Goal: Task Accomplishment & Management: Manage account settings

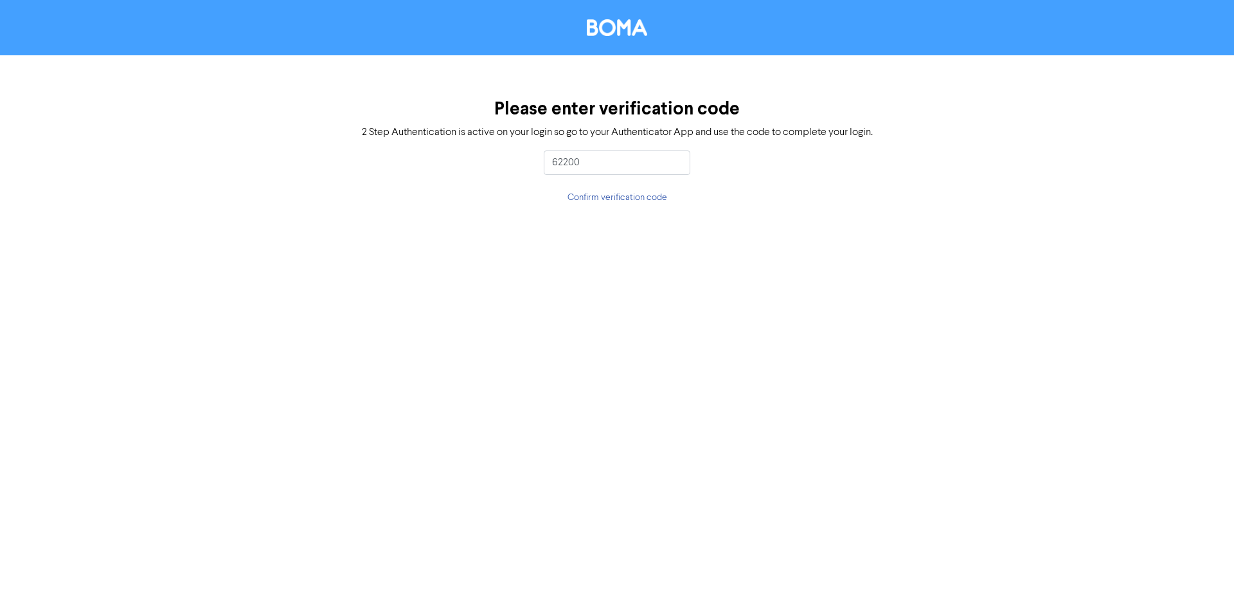
type input "622009"
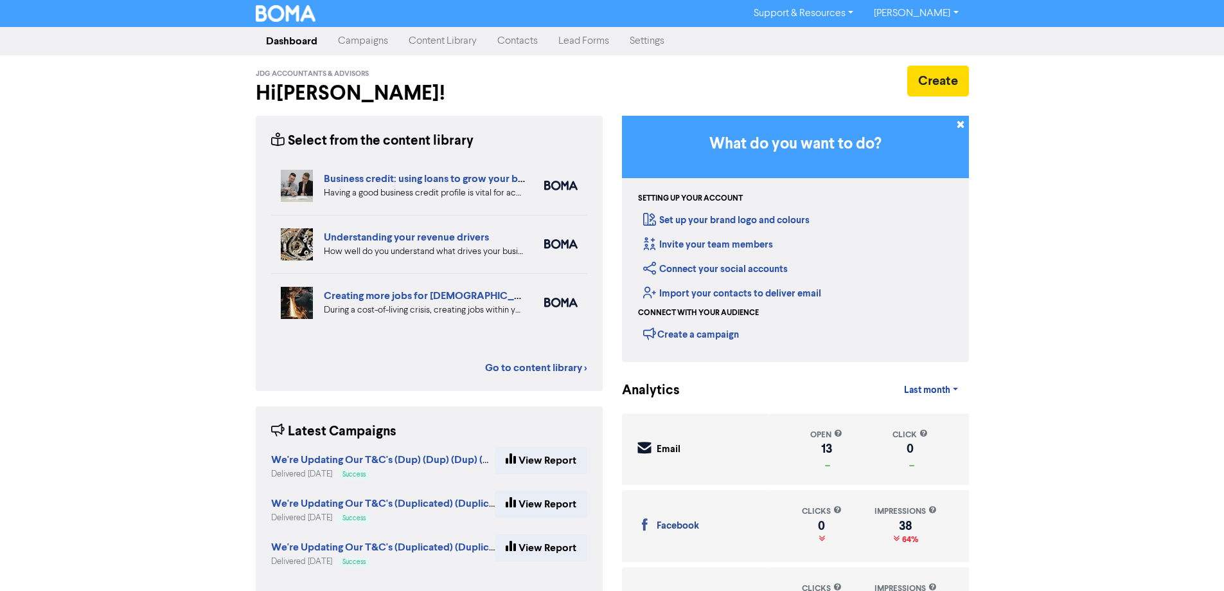
click at [368, 42] on link "Campaigns" at bounding box center [363, 41] width 71 height 26
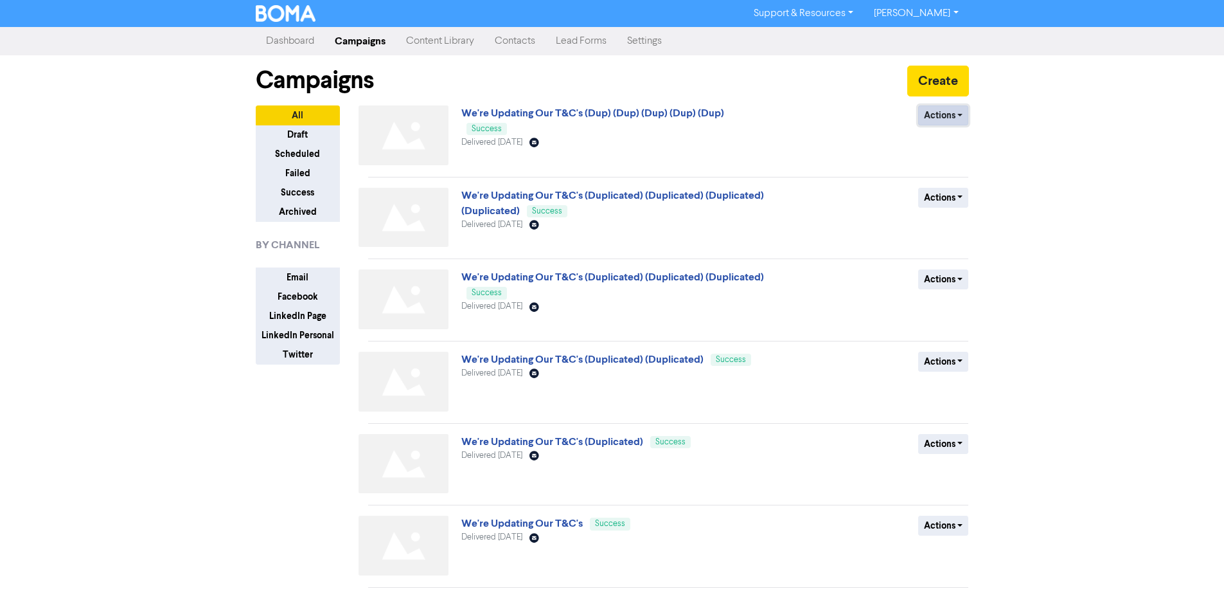
click at [940, 113] on button "Actions" at bounding box center [943, 115] width 51 height 20
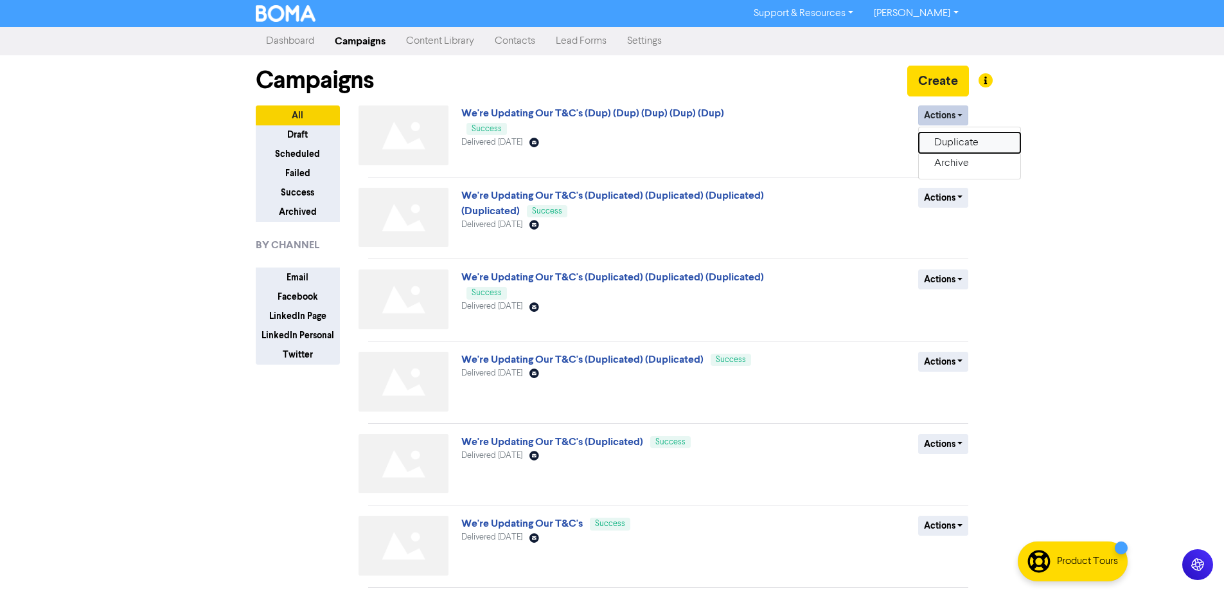
click at [956, 143] on button "Duplicate" at bounding box center [970, 142] width 102 height 21
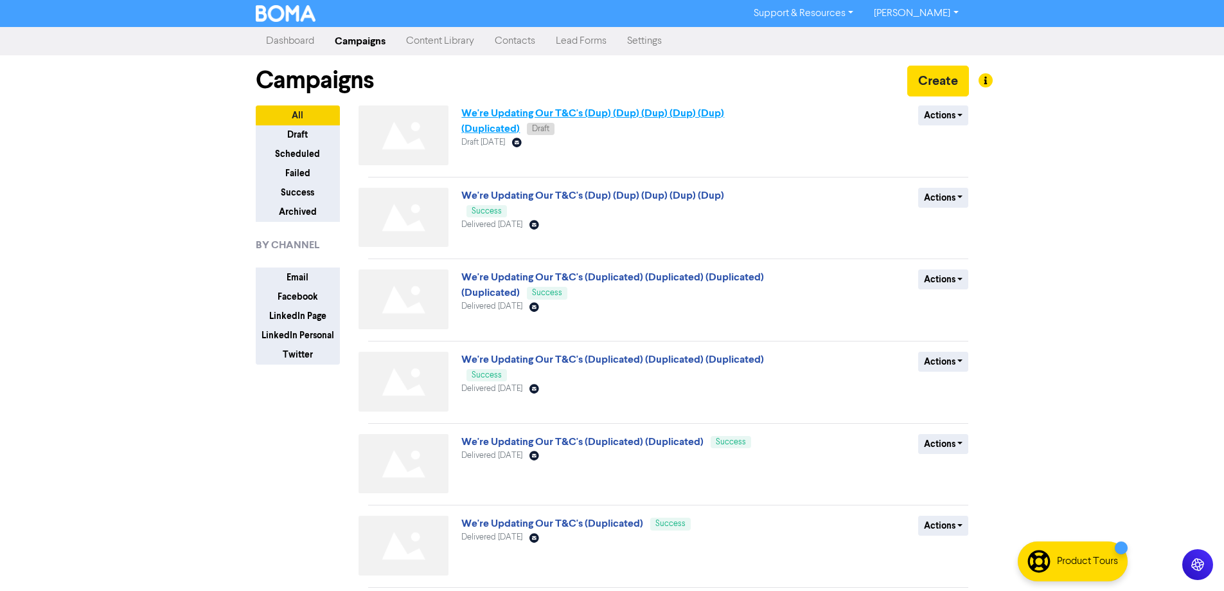
click at [494, 130] on link "We're Updating Our T&C's (Dup) (Dup) (Dup) (Dup) (Dup) (Duplicated)" at bounding box center [592, 121] width 263 height 28
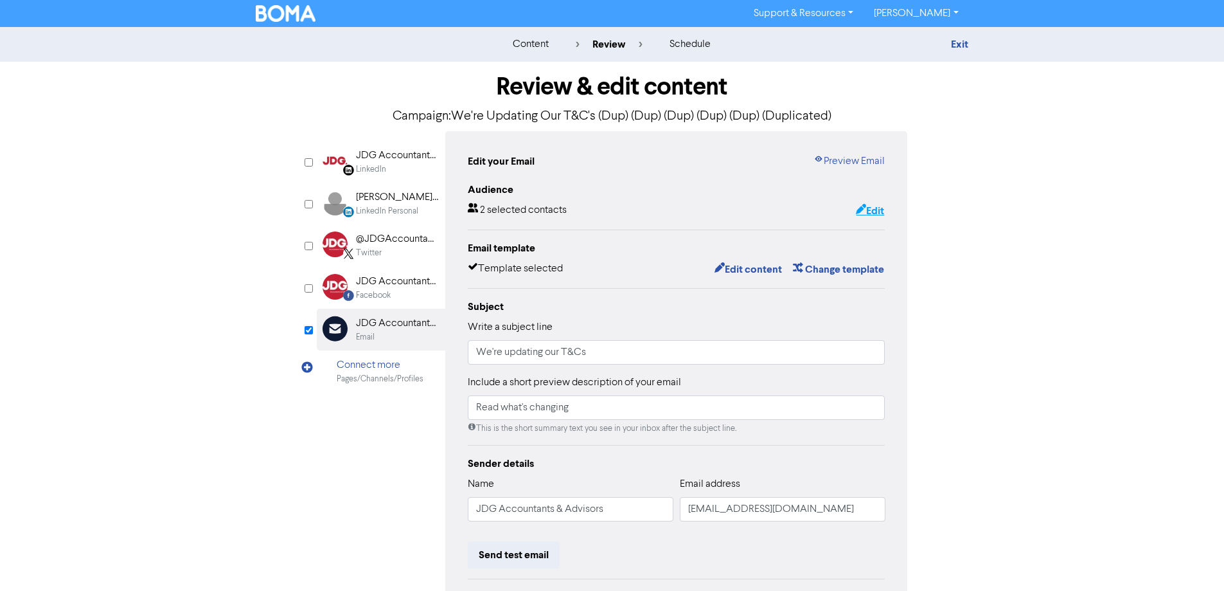
click at [875, 213] on button "Edit" at bounding box center [870, 210] width 30 height 17
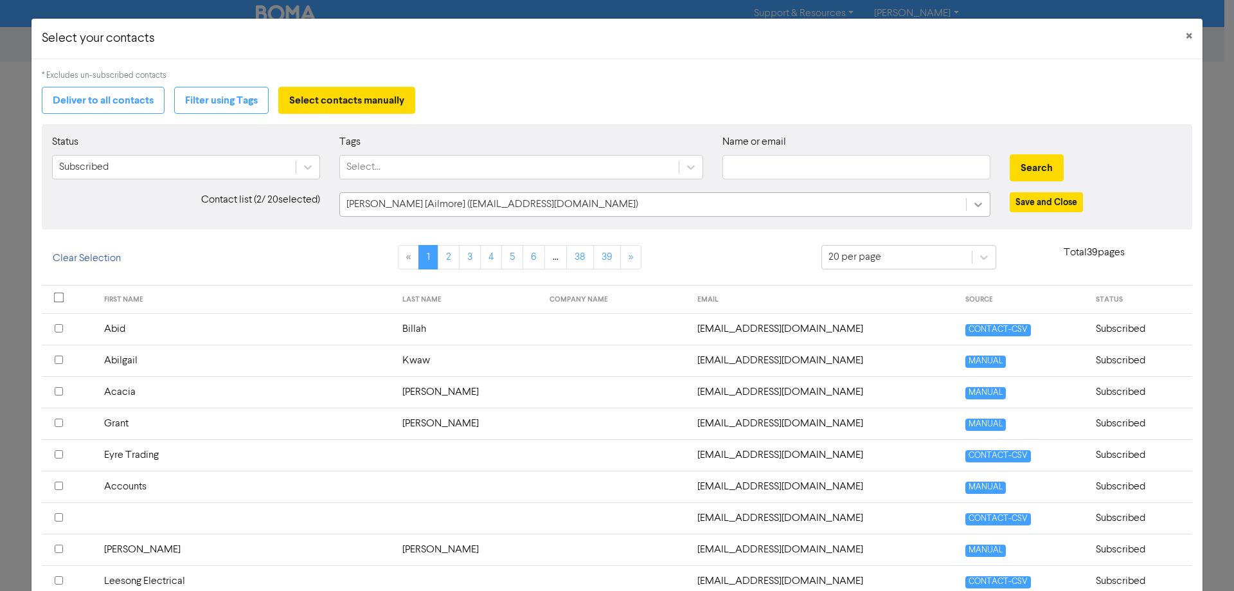
click at [978, 200] on div at bounding box center [978, 204] width 23 height 23
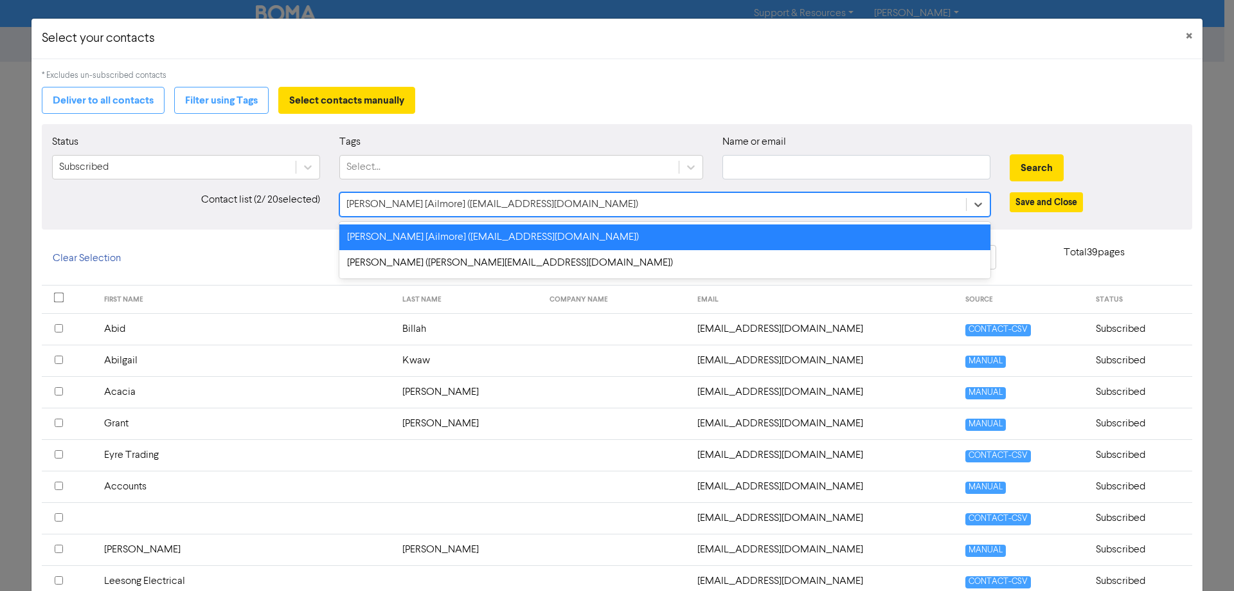
click at [596, 244] on div "[PERSON_NAME] [Ailmore] ([EMAIL_ADDRESS][DOMAIN_NAME])" at bounding box center [664, 237] width 651 height 26
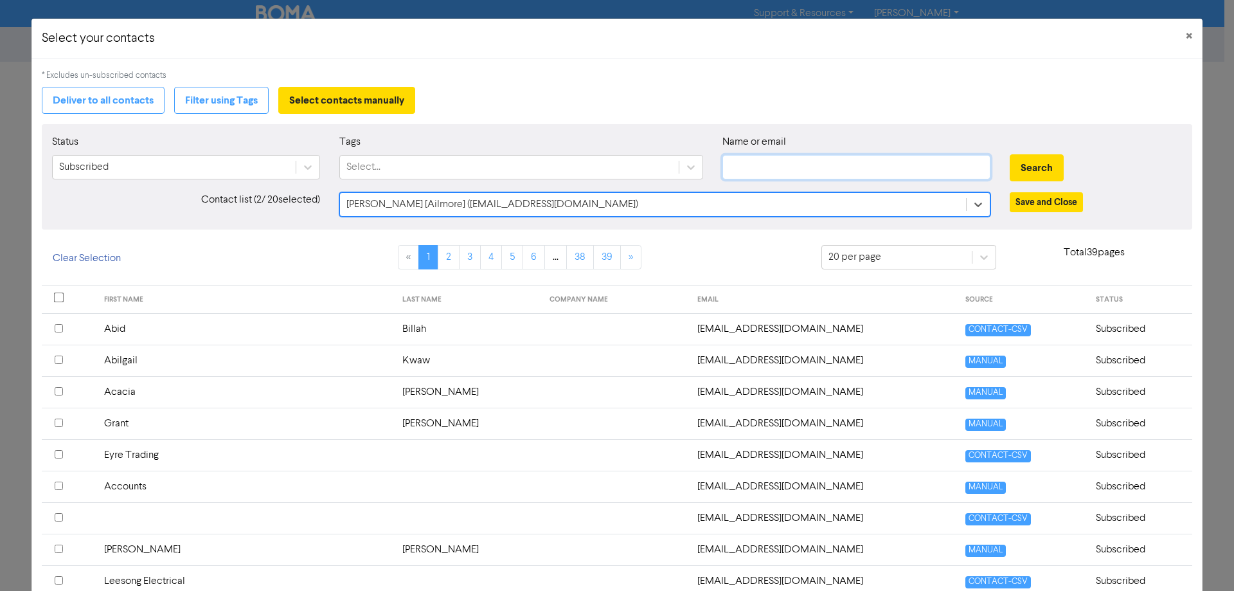
click at [852, 169] on input "text" at bounding box center [856, 167] width 268 height 24
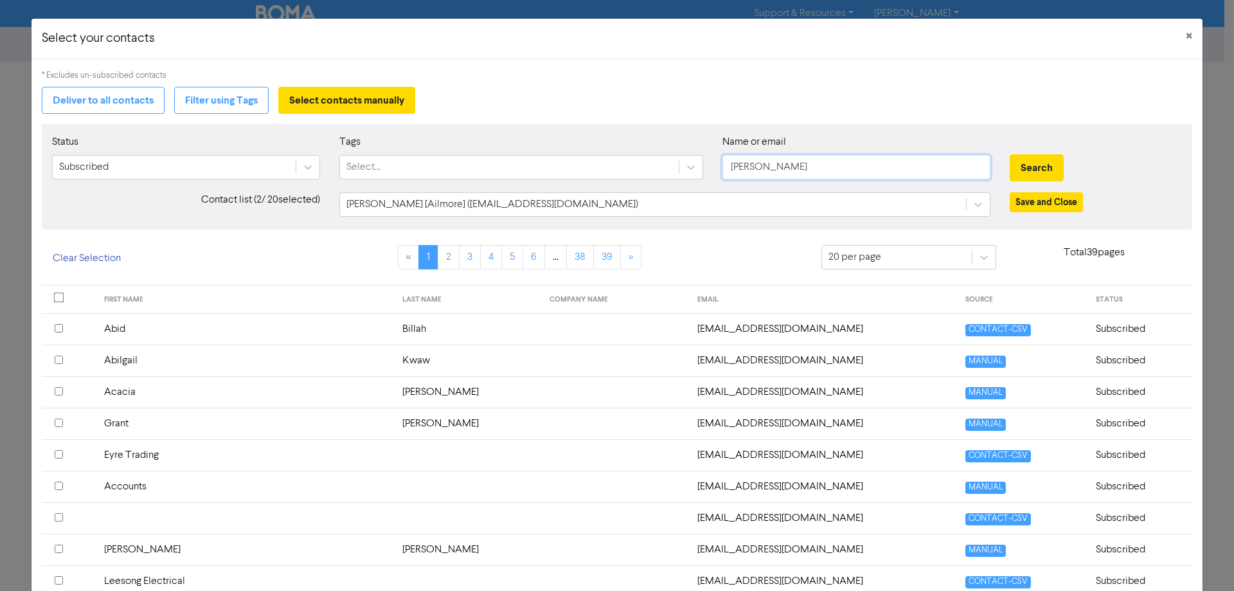
click at [1010, 154] on button "Search" at bounding box center [1037, 167] width 54 height 27
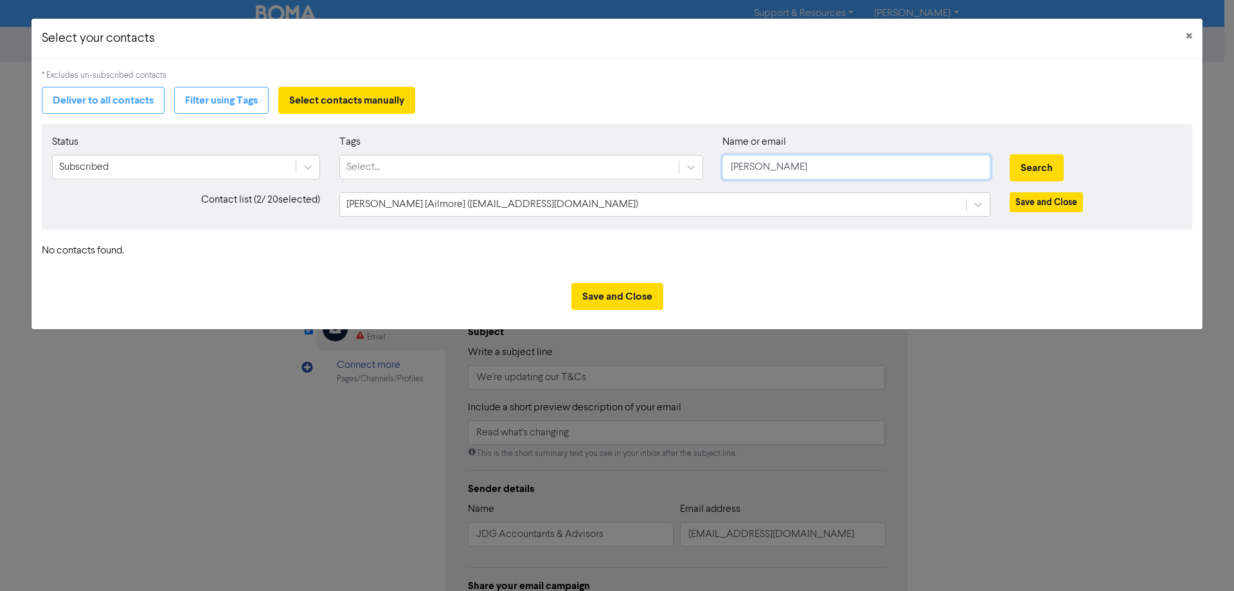
drag, startPoint x: 818, startPoint y: 161, endPoint x: 404, endPoint y: 118, distance: 416.1
click at [430, 129] on div "Status Subscribed Tags Select... Name or email [PERSON_NAME] Search Contact lis…" at bounding box center [617, 176] width 1150 height 105
type input "[PERSON_NAME]"
click at [1010, 154] on button "Search" at bounding box center [1037, 167] width 54 height 27
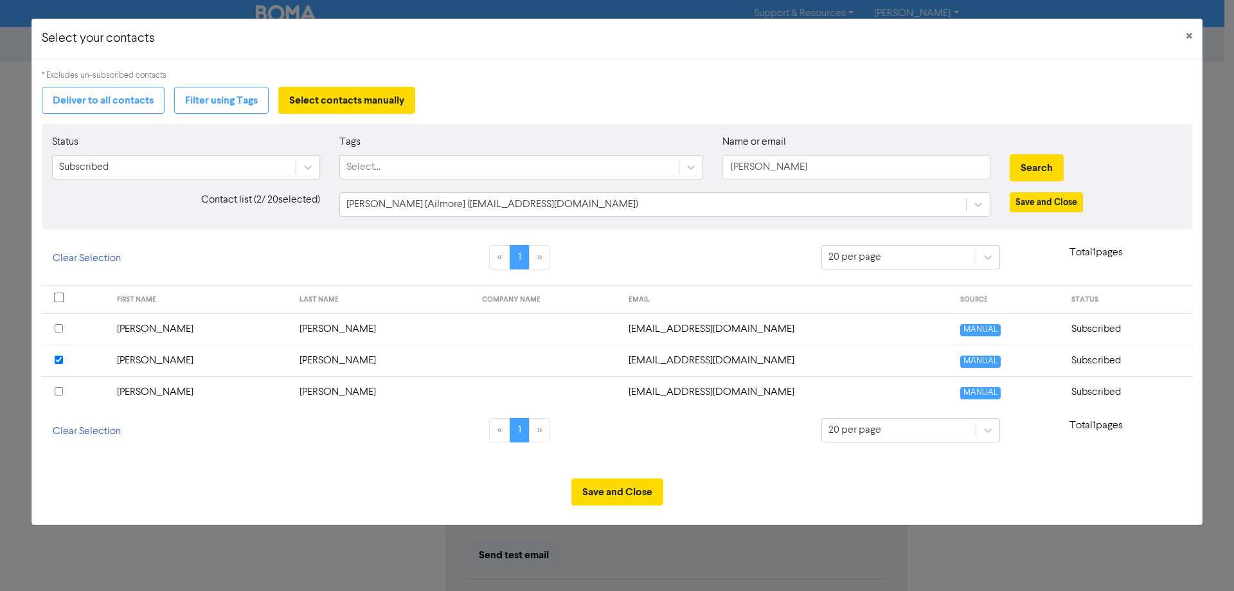
click at [53, 395] on th at bounding box center [75, 391] width 67 height 31
click at [62, 358] on input "checkbox" at bounding box center [59, 359] width 8 height 8
click at [618, 496] on button "Save and Close" at bounding box center [617, 491] width 92 height 27
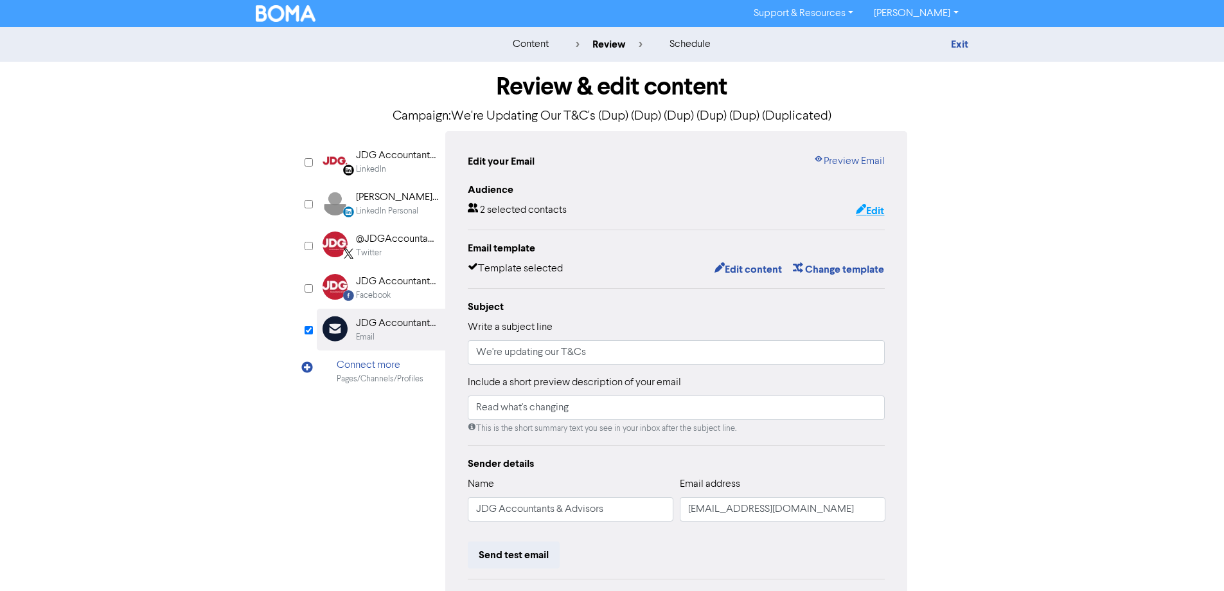
click at [876, 211] on button "Edit" at bounding box center [870, 210] width 30 height 17
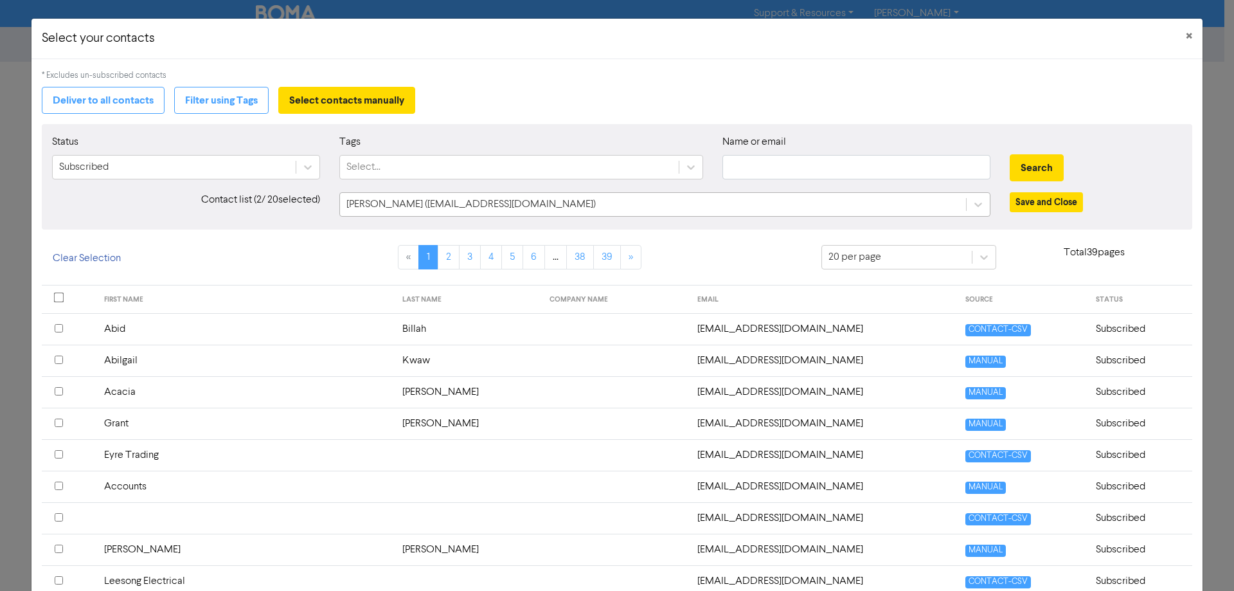
click at [805, 208] on div "[PERSON_NAME] ([EMAIL_ADDRESS][DOMAIN_NAME])" at bounding box center [653, 204] width 626 height 23
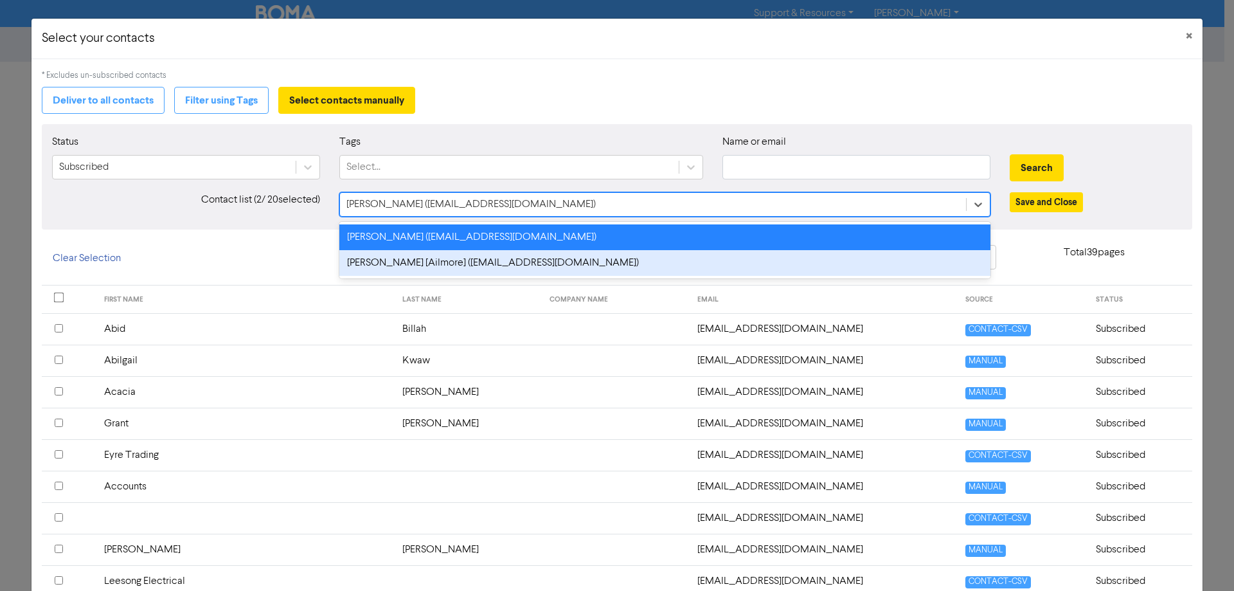
click at [785, 254] on div "[PERSON_NAME] [Ailmore] ([EMAIL_ADDRESS][DOMAIN_NAME])" at bounding box center [664, 263] width 651 height 26
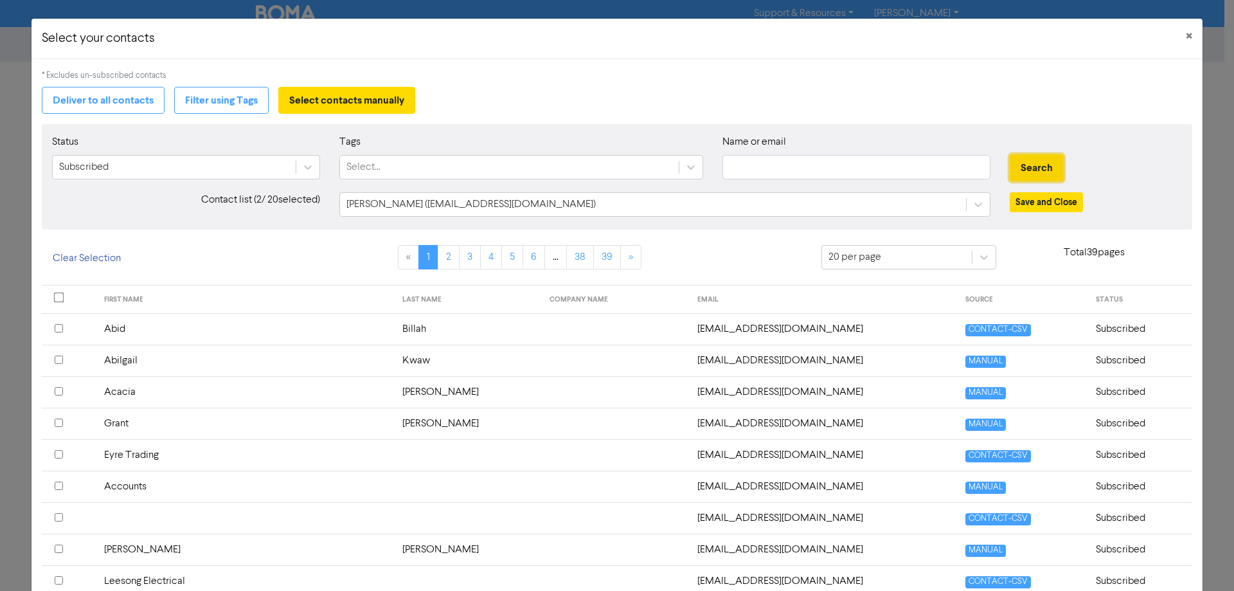
click at [1031, 169] on button "Search" at bounding box center [1037, 167] width 54 height 27
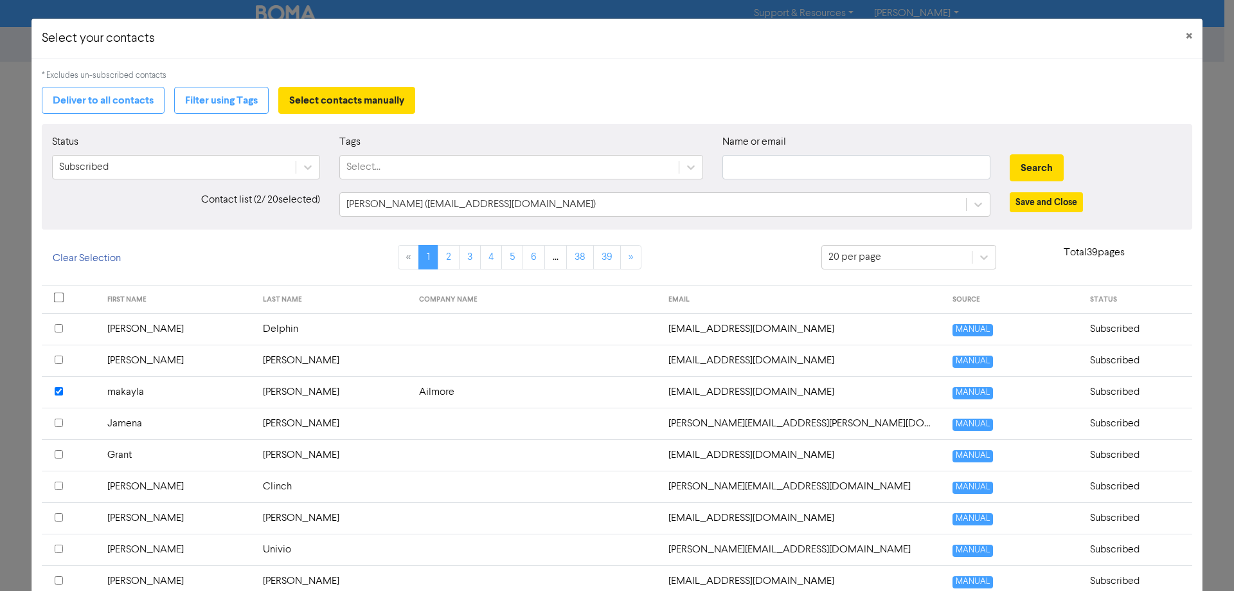
click at [795, 218] on div "Status Subscribed Tags Select... Name or email Search Contact list ( 2 / 20 sel…" at bounding box center [617, 176] width 1150 height 105
click at [688, 206] on div "[PERSON_NAME] ([EMAIL_ADDRESS][DOMAIN_NAME])" at bounding box center [653, 204] width 626 height 23
click at [828, 156] on input "text" at bounding box center [856, 167] width 268 height 24
type input "maka"
click at [1010, 154] on button "Search" at bounding box center [1037, 167] width 54 height 27
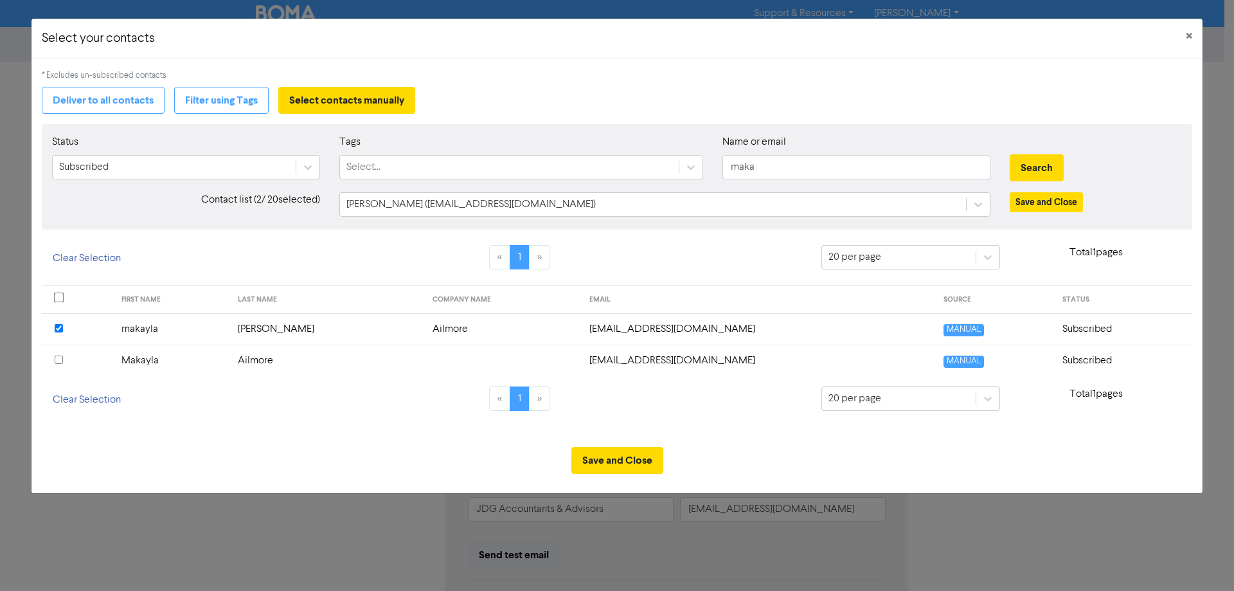
click at [58, 329] on input "checkbox" at bounding box center [59, 328] width 8 height 8
click at [612, 464] on button "Save and Close" at bounding box center [617, 460] width 92 height 27
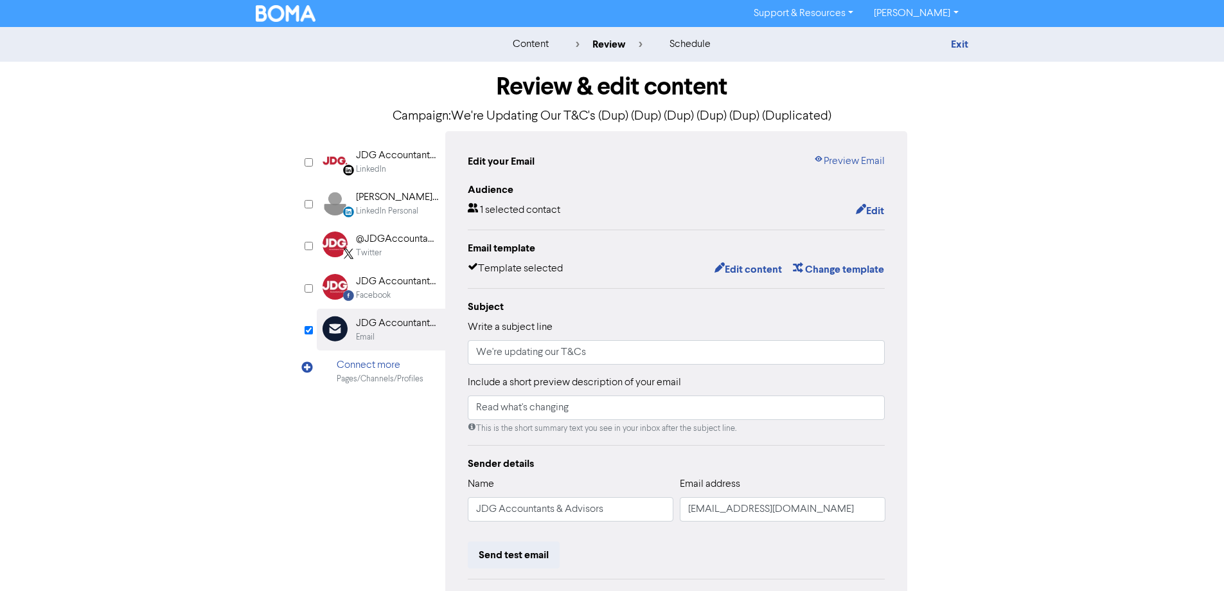
click at [863, 220] on div "Audience 1 selected contact Edit Email template Template selected Edit content …" at bounding box center [677, 418] width 418 height 473
click at [867, 215] on button "Edit" at bounding box center [870, 210] width 30 height 17
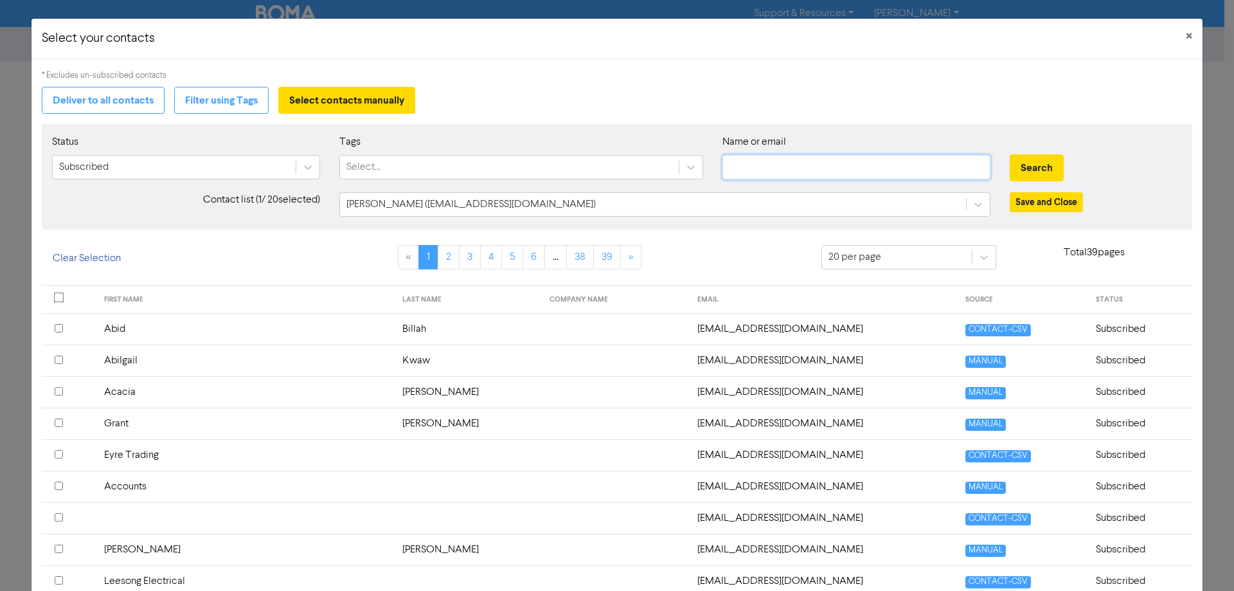
click at [859, 170] on input "text" at bounding box center [856, 167] width 268 height 24
type input "[PERSON_NAME]"
click at [1010, 154] on button "Search" at bounding box center [1037, 167] width 54 height 27
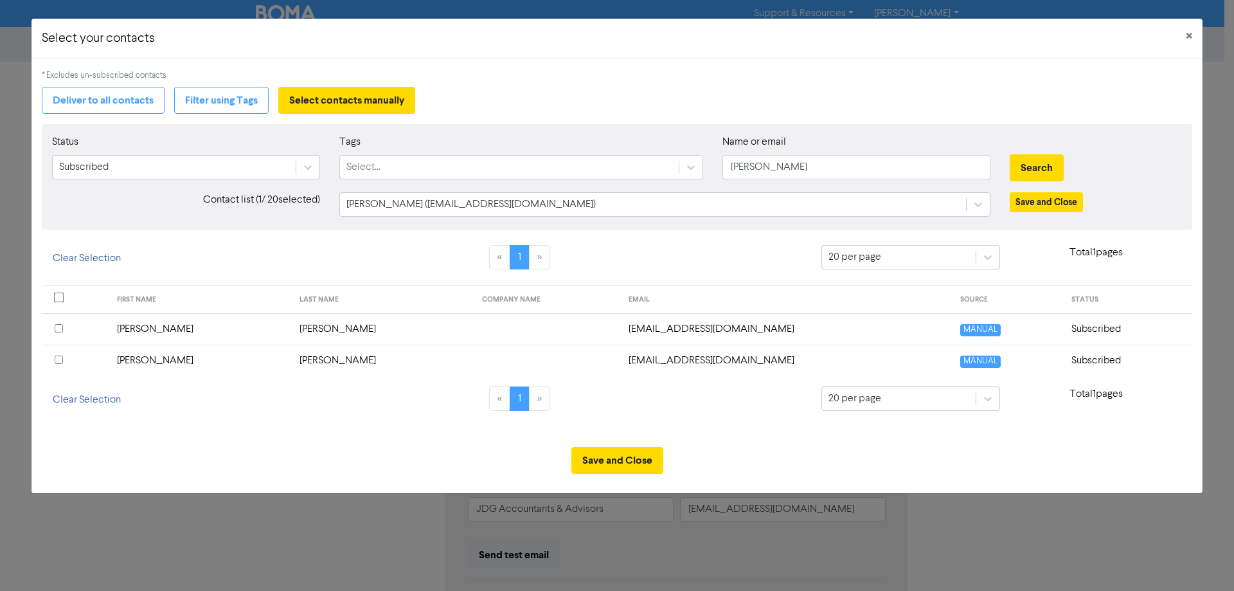
click at [59, 357] on input "checkbox" at bounding box center [59, 359] width 8 height 8
click at [617, 457] on button "Save and Close" at bounding box center [617, 460] width 92 height 27
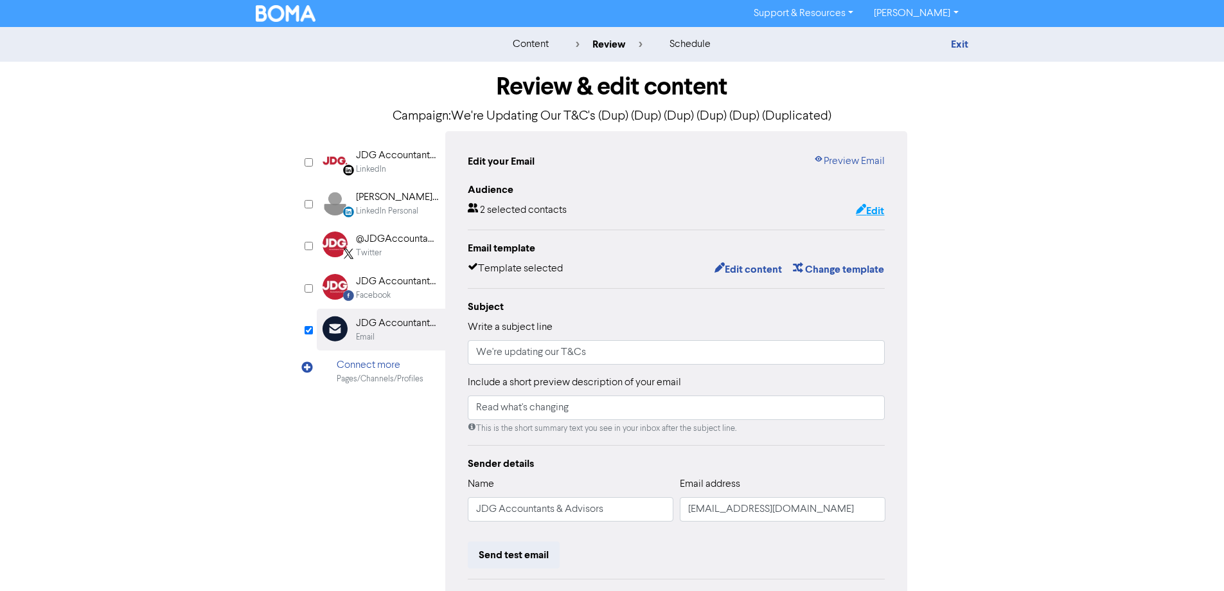
click at [864, 213] on button "Edit" at bounding box center [870, 210] width 30 height 17
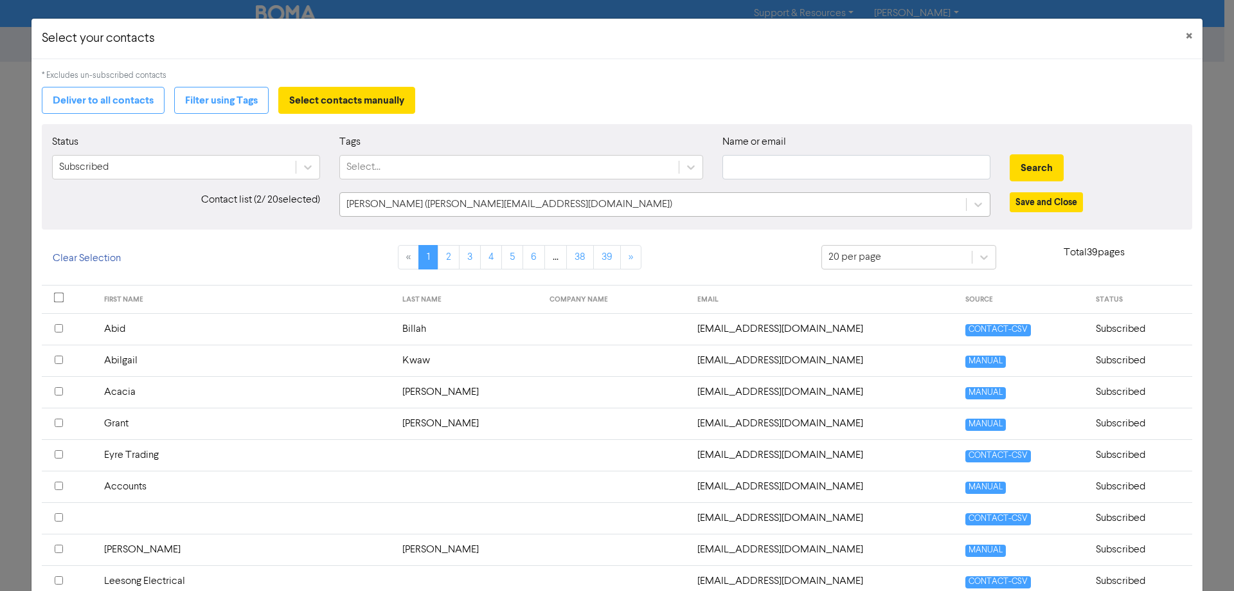
click at [631, 207] on div "[PERSON_NAME] ([PERSON_NAME][EMAIL_ADDRESS][DOMAIN_NAME])" at bounding box center [653, 204] width 626 height 23
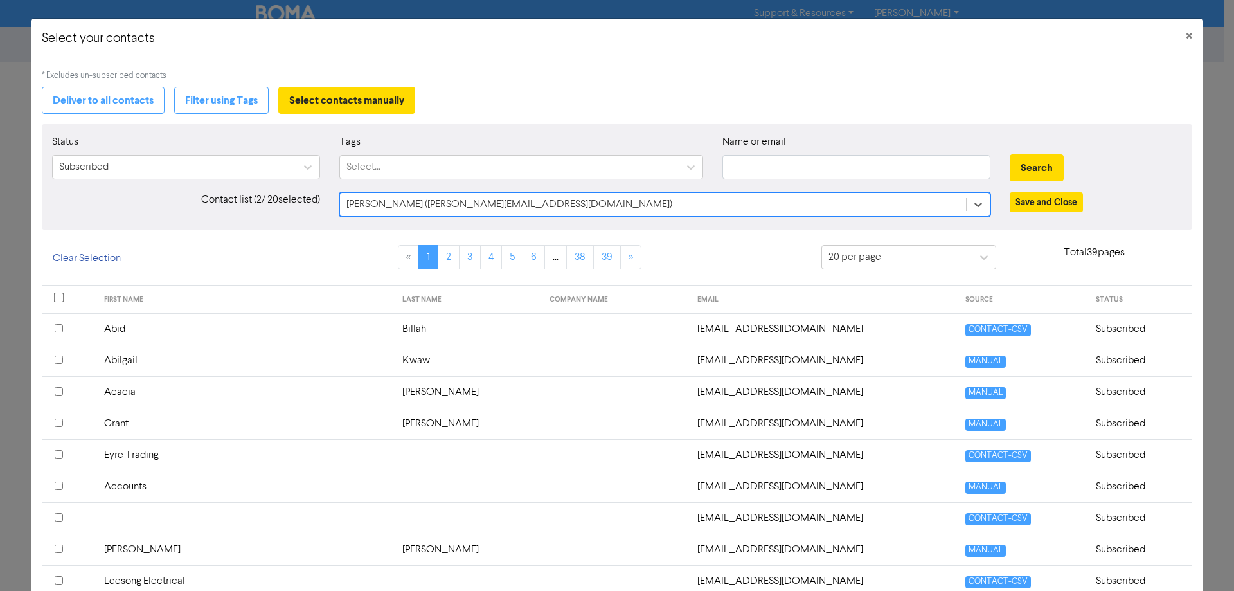
click at [631, 207] on div "[PERSON_NAME] ([PERSON_NAME][EMAIL_ADDRESS][DOMAIN_NAME])" at bounding box center [653, 204] width 626 height 23
click at [652, 202] on div "[PERSON_NAME] ([PERSON_NAME][EMAIL_ADDRESS][DOMAIN_NAME])" at bounding box center [653, 204] width 626 height 23
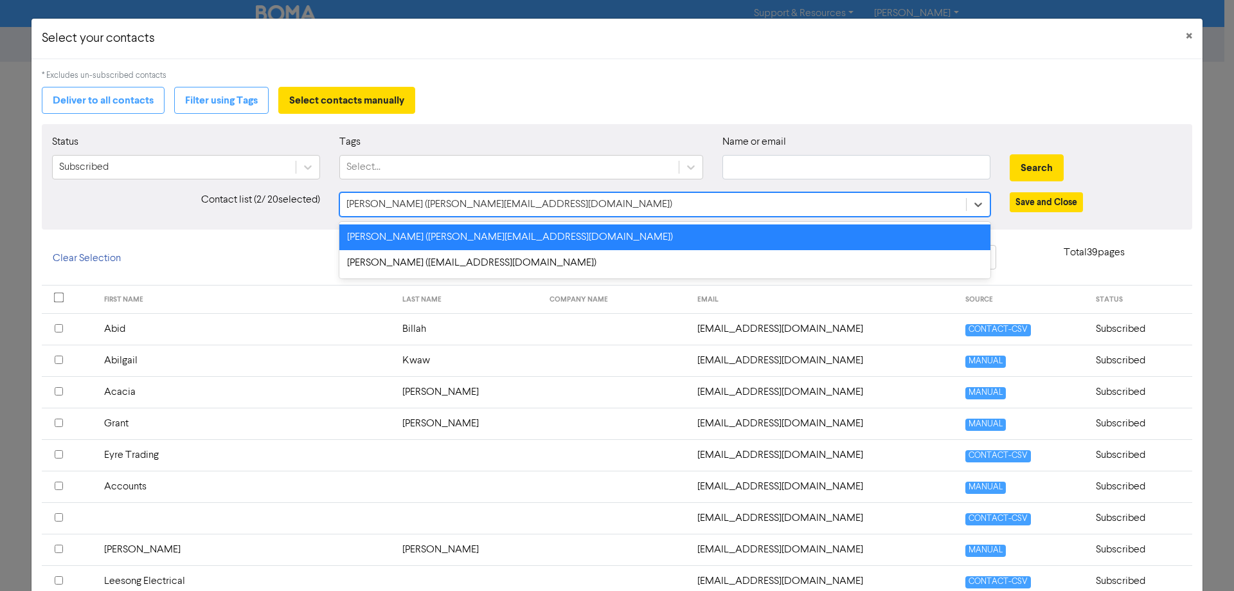
click at [652, 202] on div "[PERSON_NAME] ([PERSON_NAME][EMAIL_ADDRESS][DOMAIN_NAME])" at bounding box center [653, 204] width 626 height 23
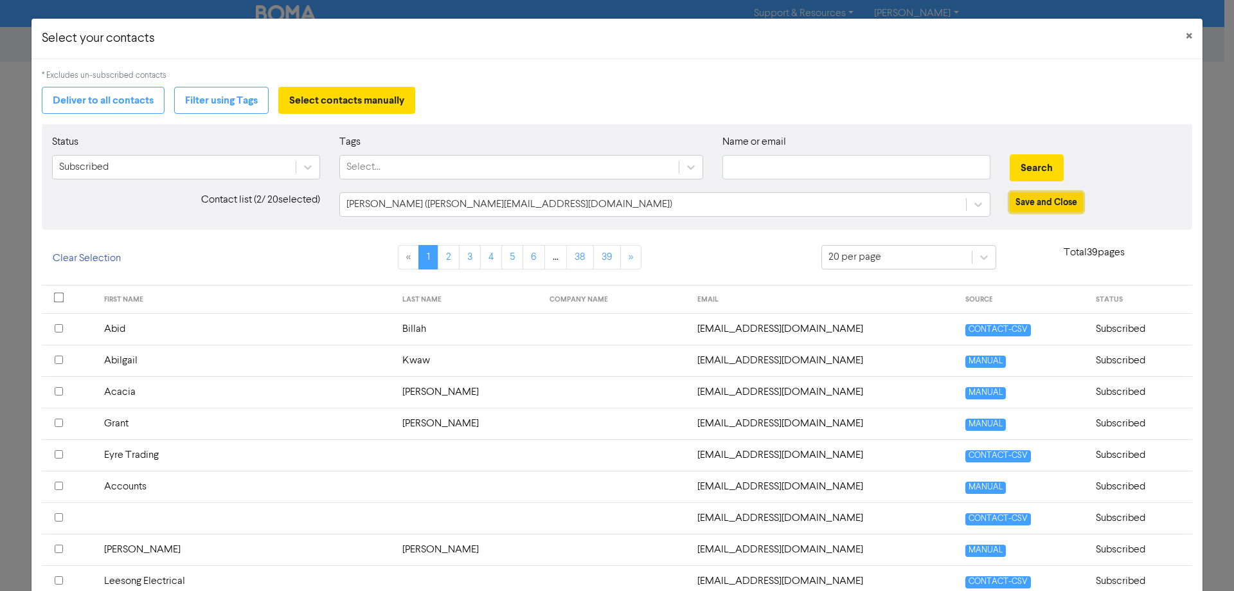
click at [1030, 208] on button "Save and Close" at bounding box center [1046, 202] width 73 height 20
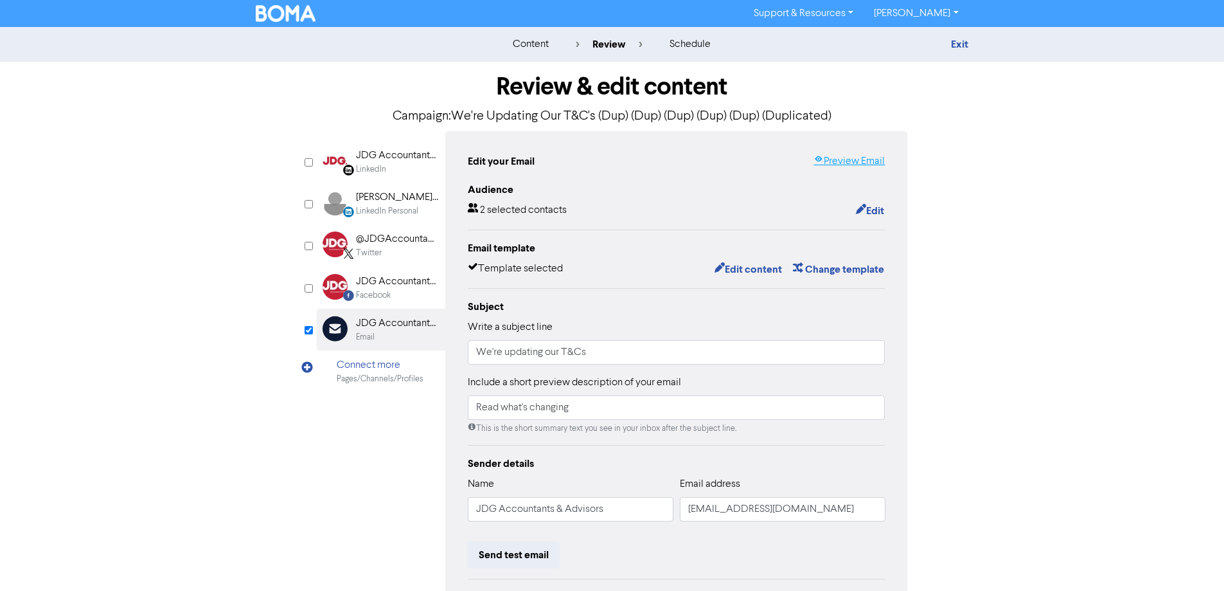
click at [863, 154] on link "Preview Email" at bounding box center [849, 161] width 71 height 15
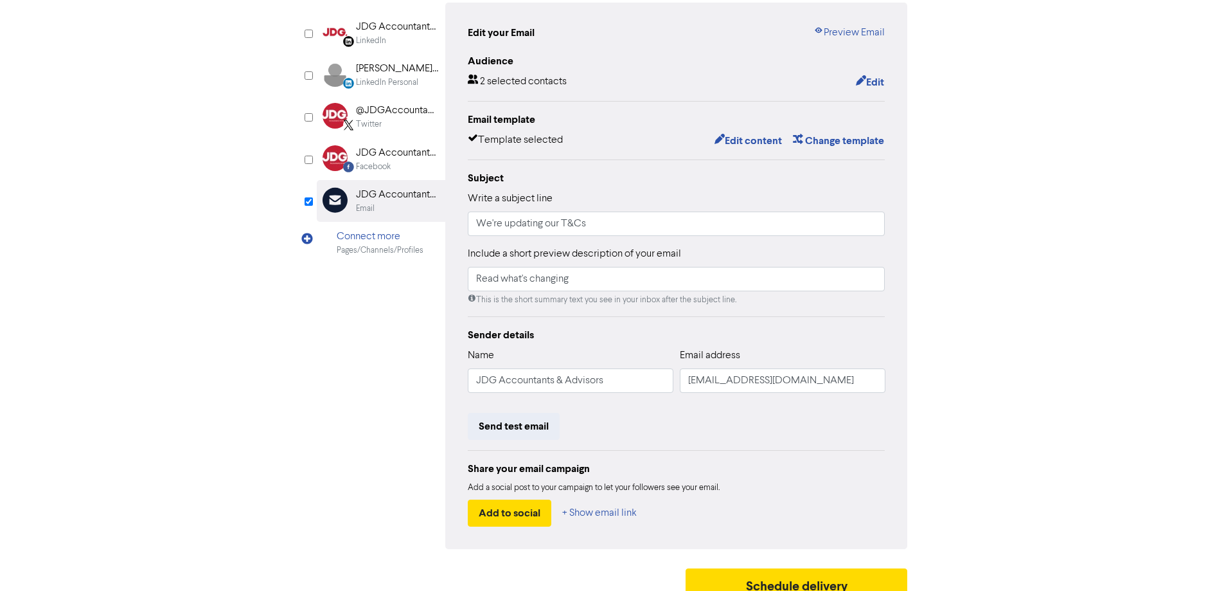
scroll to position [146, 0]
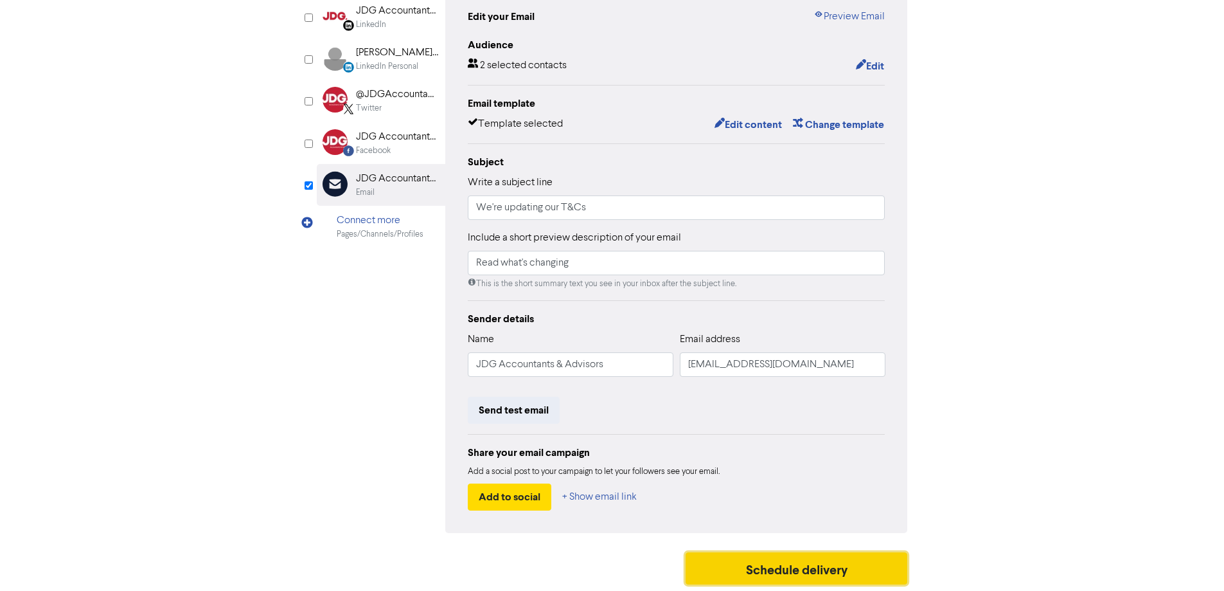
click at [782, 570] on button "Schedule delivery" at bounding box center [797, 568] width 222 height 32
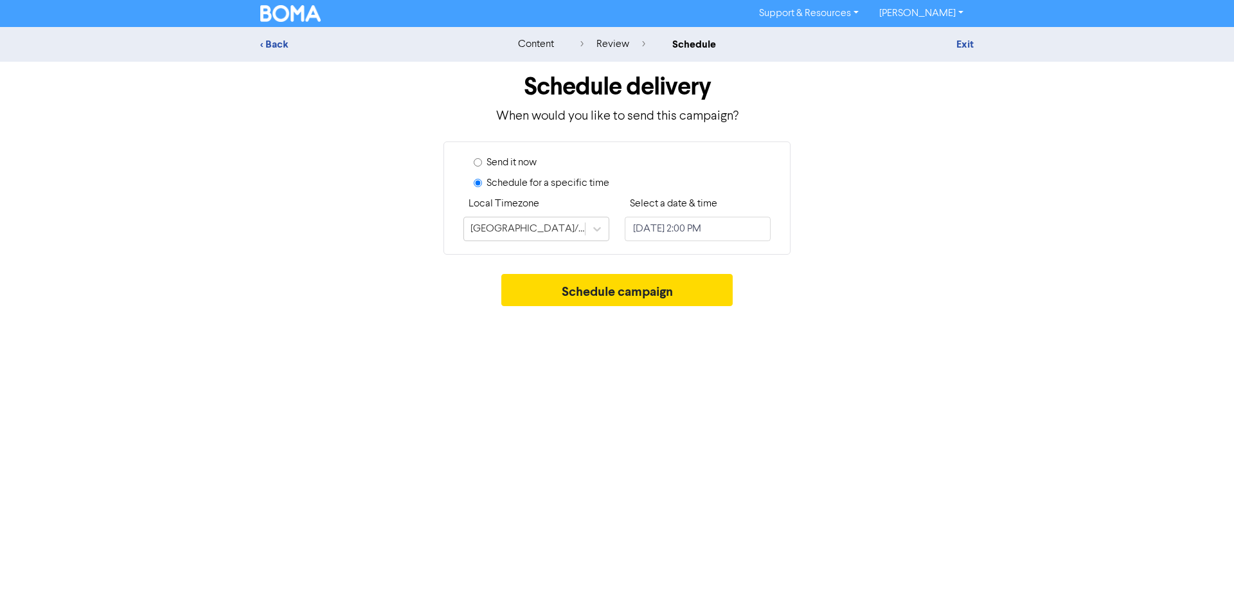
click at [526, 163] on label "Send it now" at bounding box center [512, 162] width 50 height 15
click at [482, 163] on input "Send it now" at bounding box center [478, 162] width 8 height 8
radio input "true"
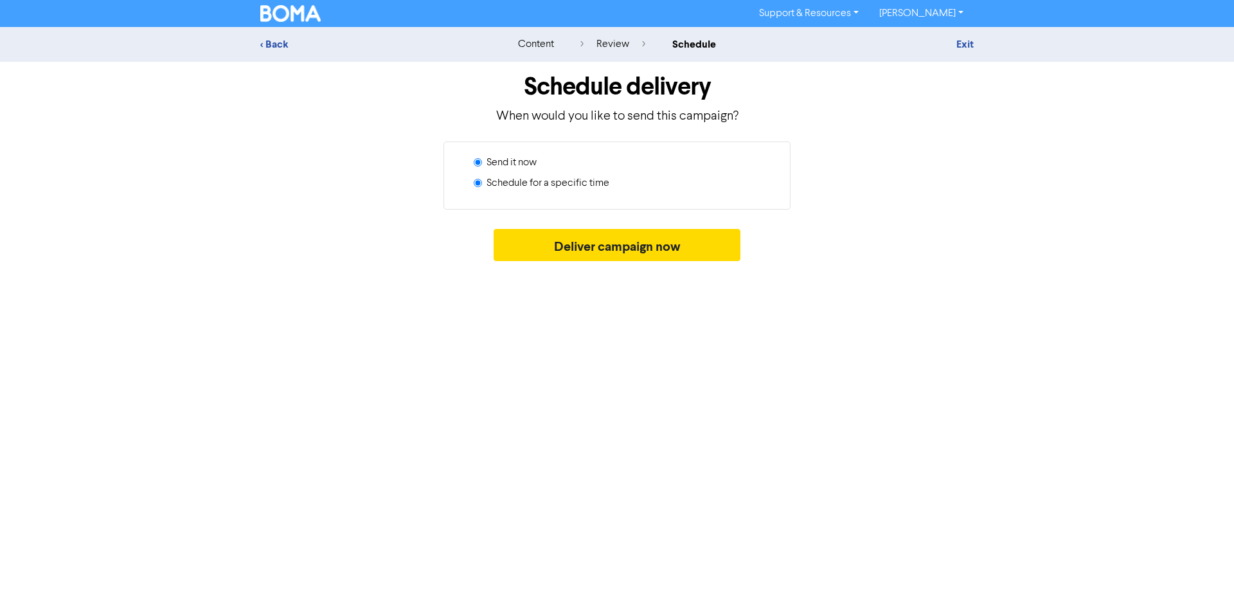
radio input "false"
click at [661, 244] on button "Deliver campaign now" at bounding box center [617, 245] width 247 height 32
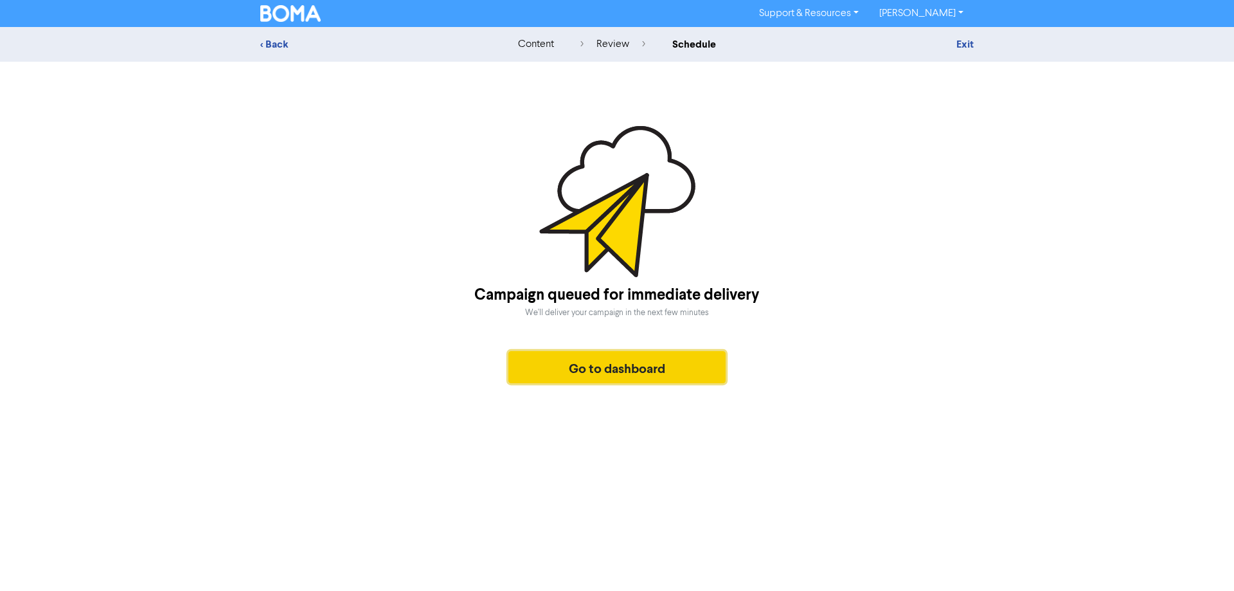
click at [643, 377] on button "Go to dashboard" at bounding box center [616, 367] width 217 height 32
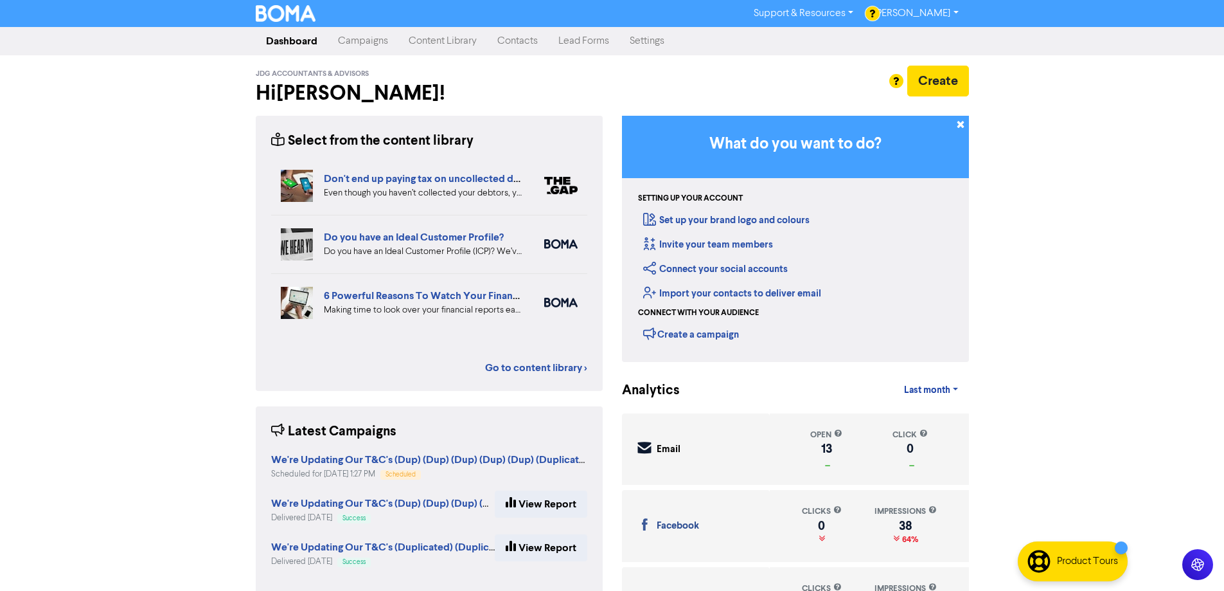
click at [506, 35] on link "Contacts" at bounding box center [517, 41] width 61 height 26
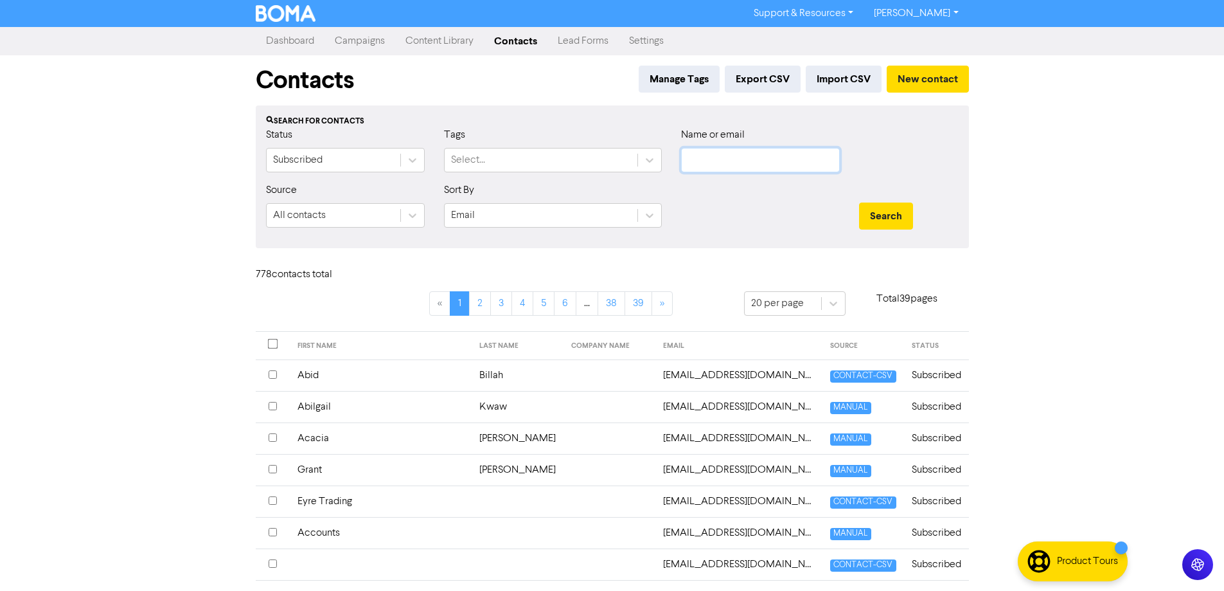
click at [749, 156] on input "text" at bounding box center [760, 160] width 159 height 24
type input "giuse"
click at [859, 202] on button "Search" at bounding box center [886, 215] width 54 height 27
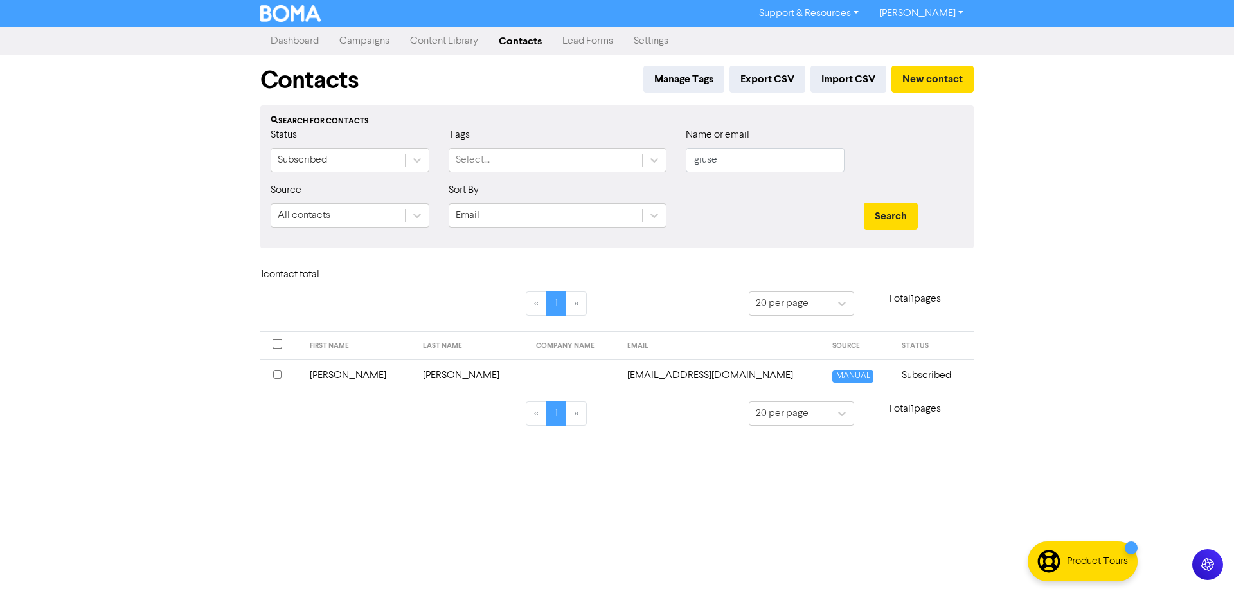
click at [275, 376] on input "checkbox" at bounding box center [277, 374] width 8 height 8
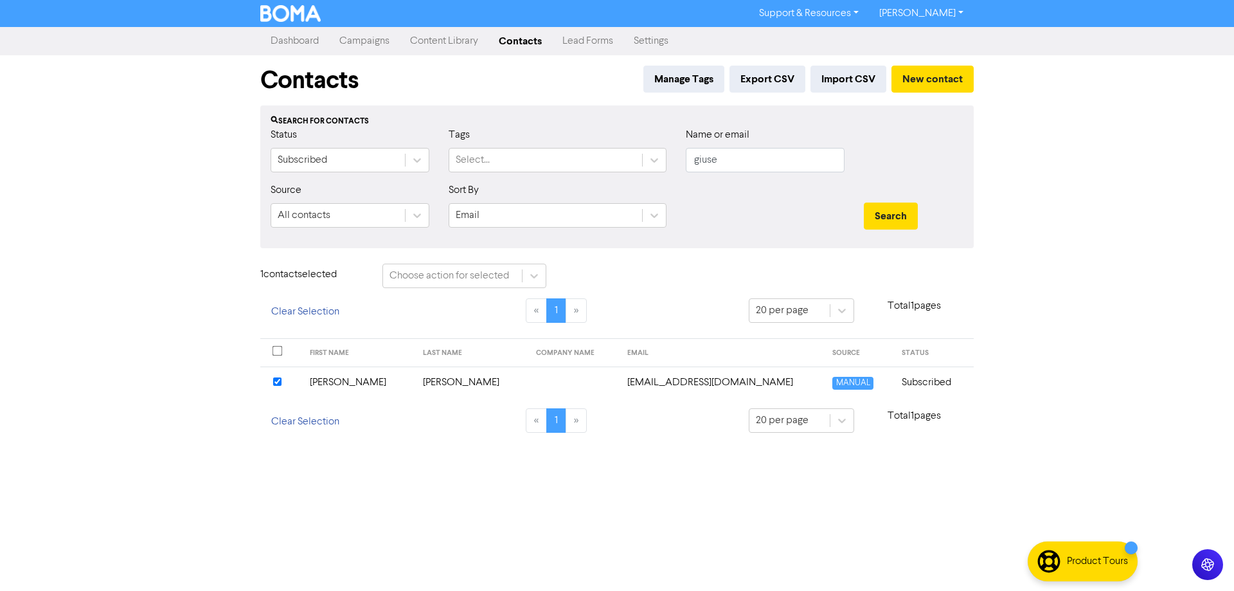
click at [624, 381] on td "[EMAIL_ADDRESS][DOMAIN_NAME]" at bounding box center [723, 381] width 206 height 31
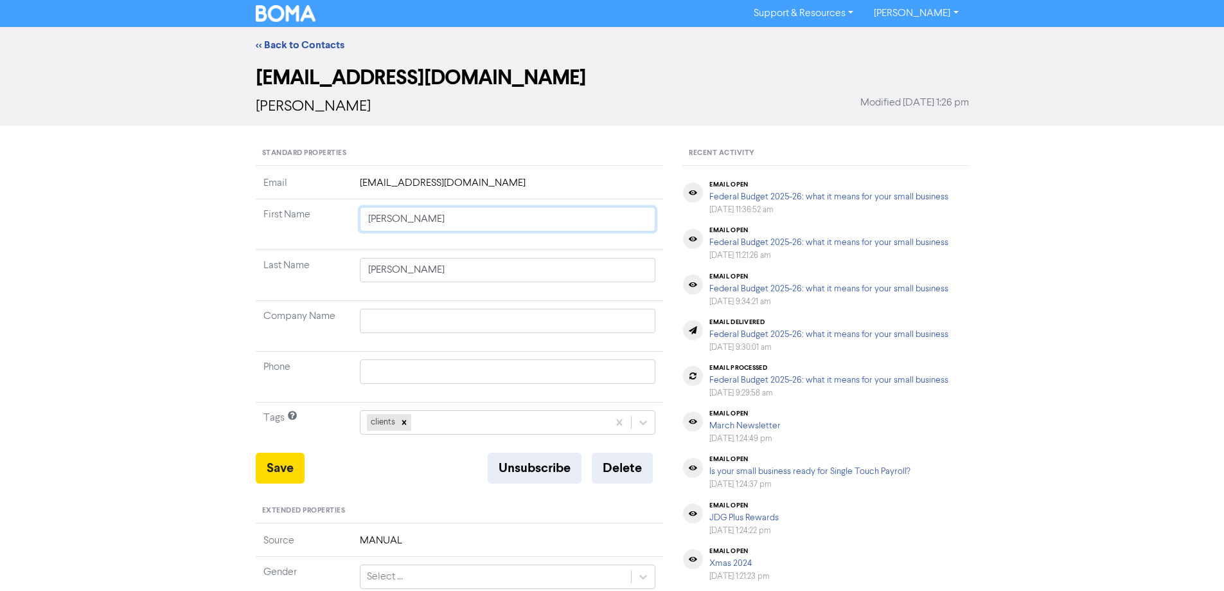
drag, startPoint x: 430, startPoint y: 223, endPoint x: 173, endPoint y: 190, distance: 259.3
click at [186, 192] on div "<< Back to Contacts [EMAIL_ADDRESS][DOMAIN_NAME] [PERSON_NAME] Modified [DATE] …" at bounding box center [612, 487] width 1224 height 921
type input "M"
type input "Mar"
type input "Mari"
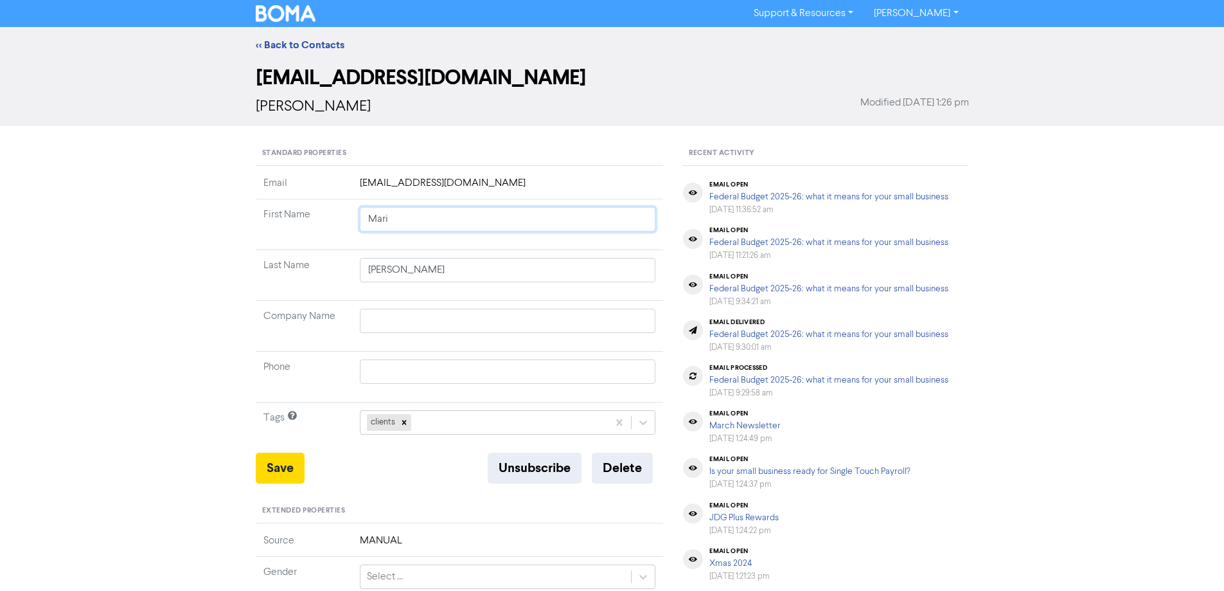
type input "[PERSON_NAME]"
click at [281, 452] on td "Tags" at bounding box center [304, 427] width 96 height 51
click at [282, 472] on button "Save" at bounding box center [280, 467] width 49 height 31
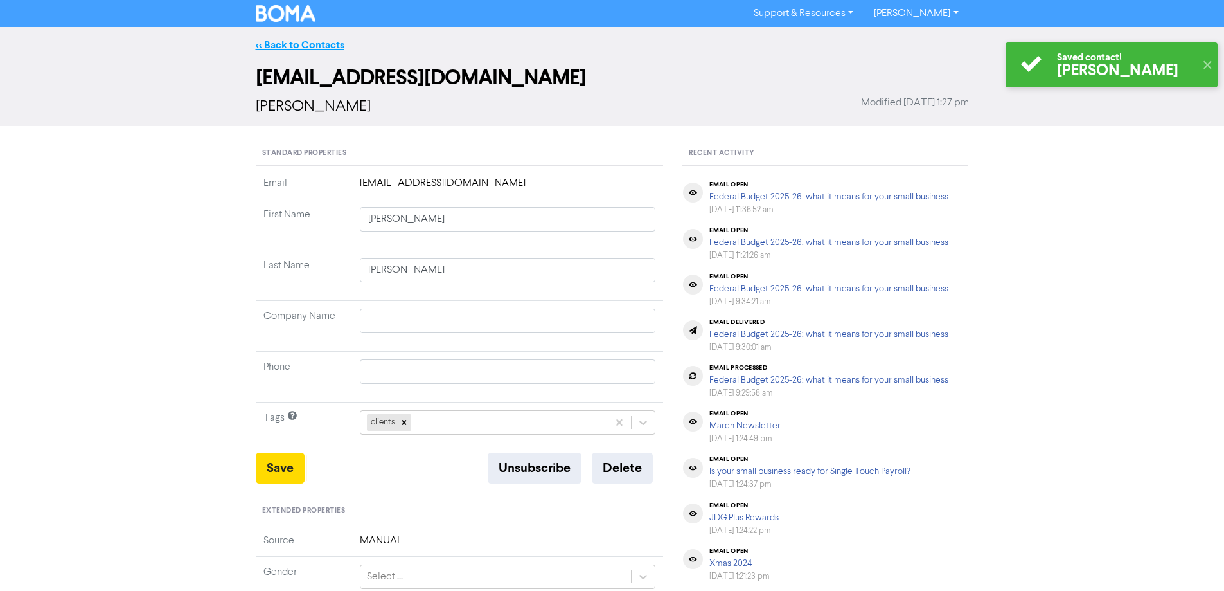
click at [321, 40] on link "<< Back to Contacts" at bounding box center [300, 45] width 89 height 13
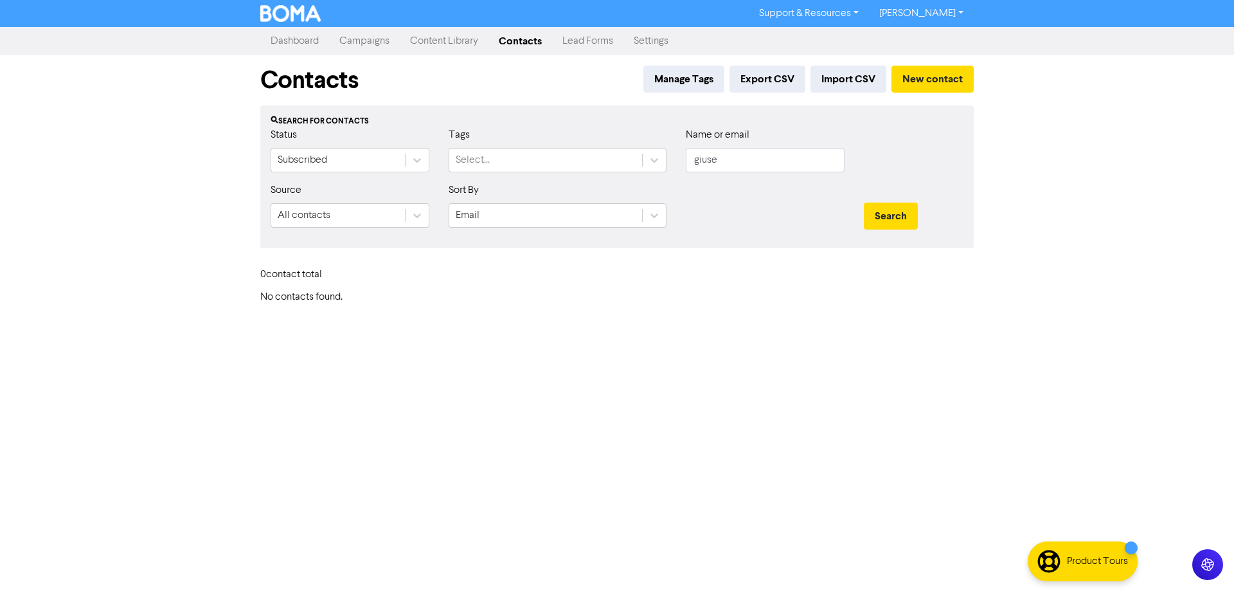
click at [355, 46] on link "Campaigns" at bounding box center [364, 41] width 71 height 26
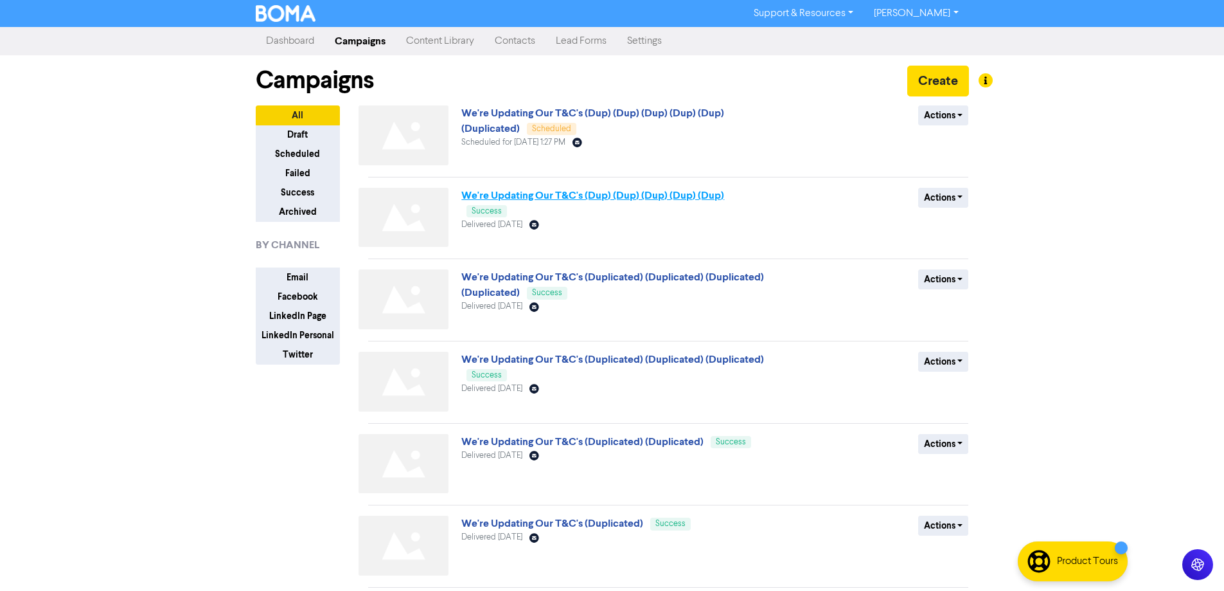
click at [643, 195] on link "We're Updating Our T&C's (Dup) (Dup) (Dup) (Dup) (Dup)" at bounding box center [592, 195] width 263 height 13
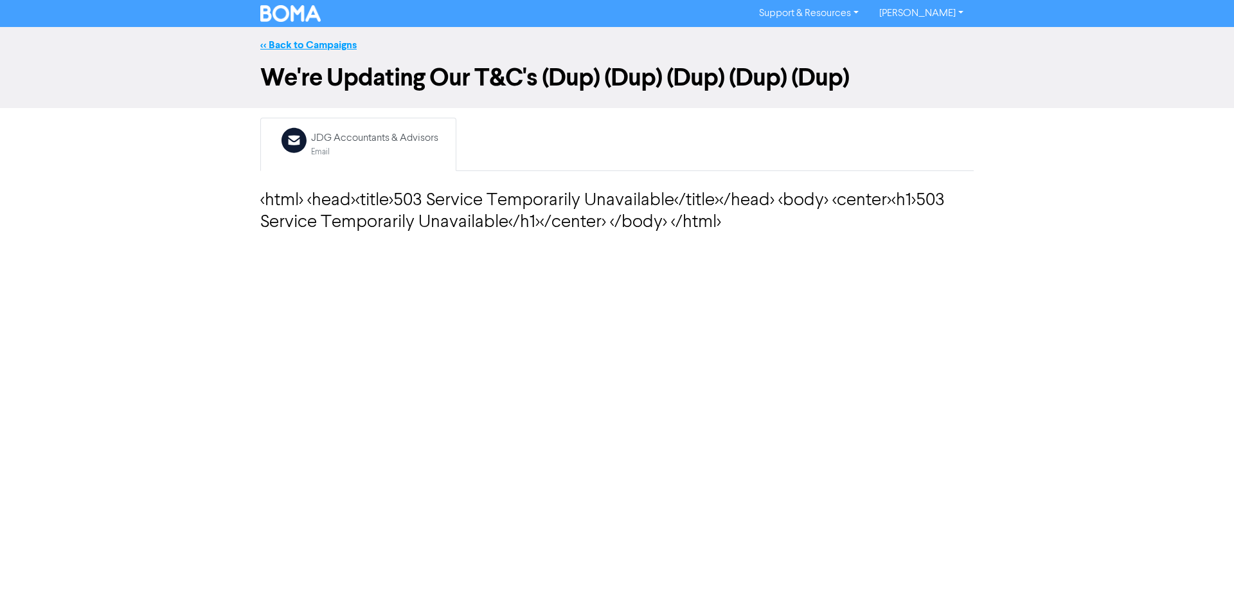
click at [322, 49] on link "<< Back to Campaigns" at bounding box center [308, 45] width 96 height 13
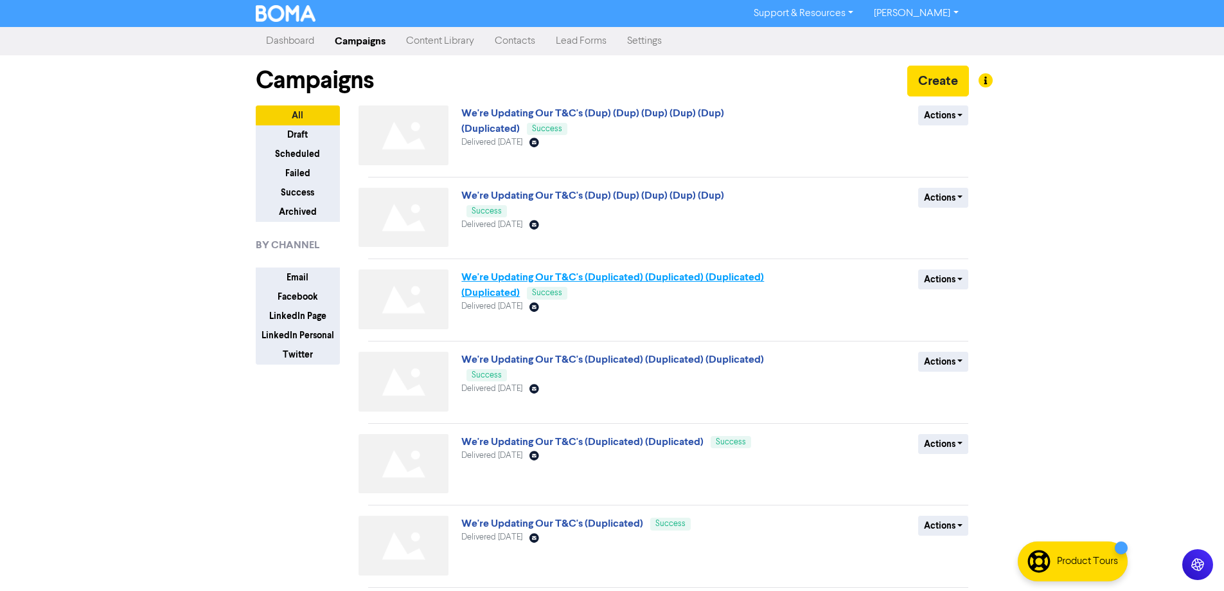
click at [586, 272] on link "We're Updating Our T&C's (Duplicated) (Duplicated) (Duplicated) (Duplicated)" at bounding box center [612, 285] width 303 height 28
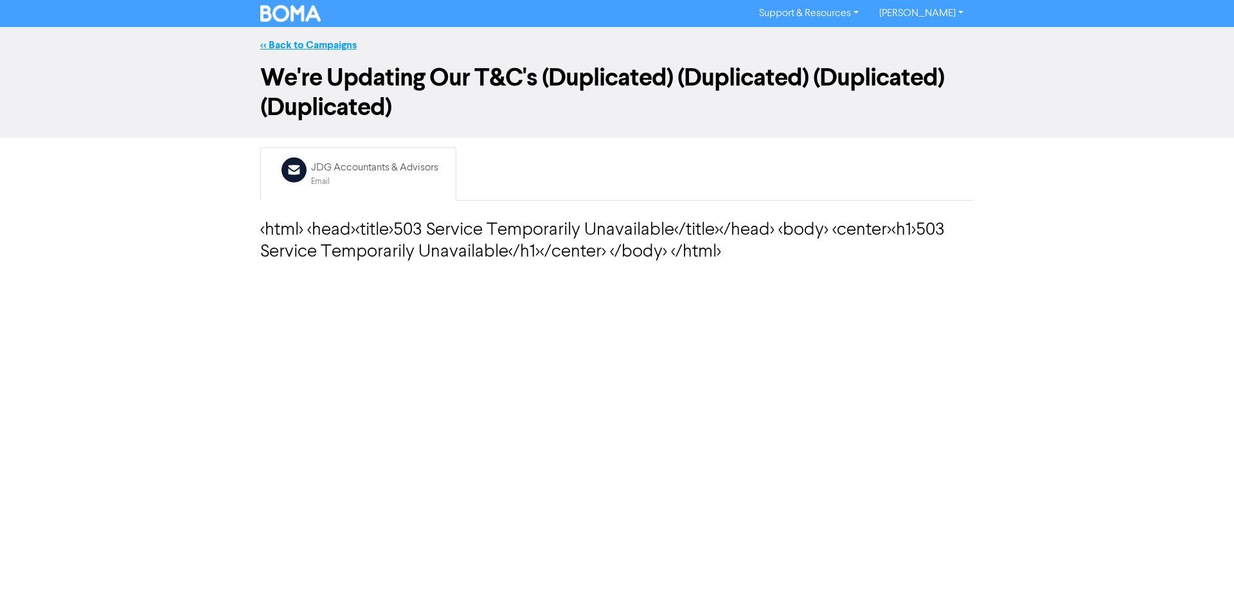
click at [325, 48] on link "<< Back to Campaigns" at bounding box center [308, 45] width 96 height 13
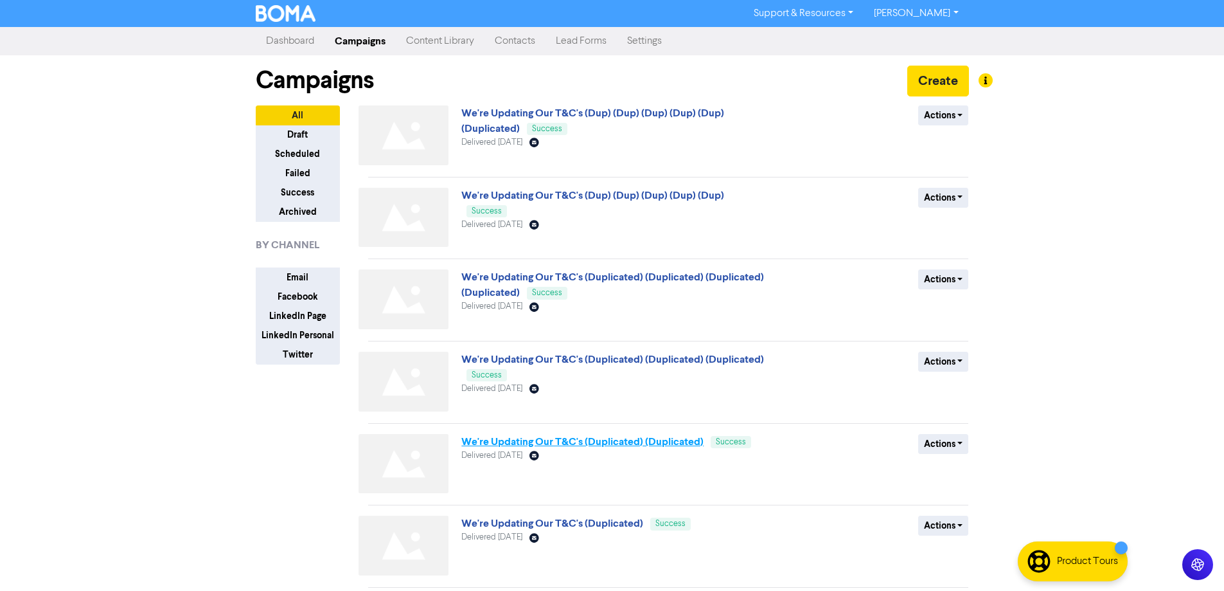
click at [595, 447] on link "We're Updating Our T&C's (Duplicated) (Duplicated)" at bounding box center [582, 441] width 242 height 13
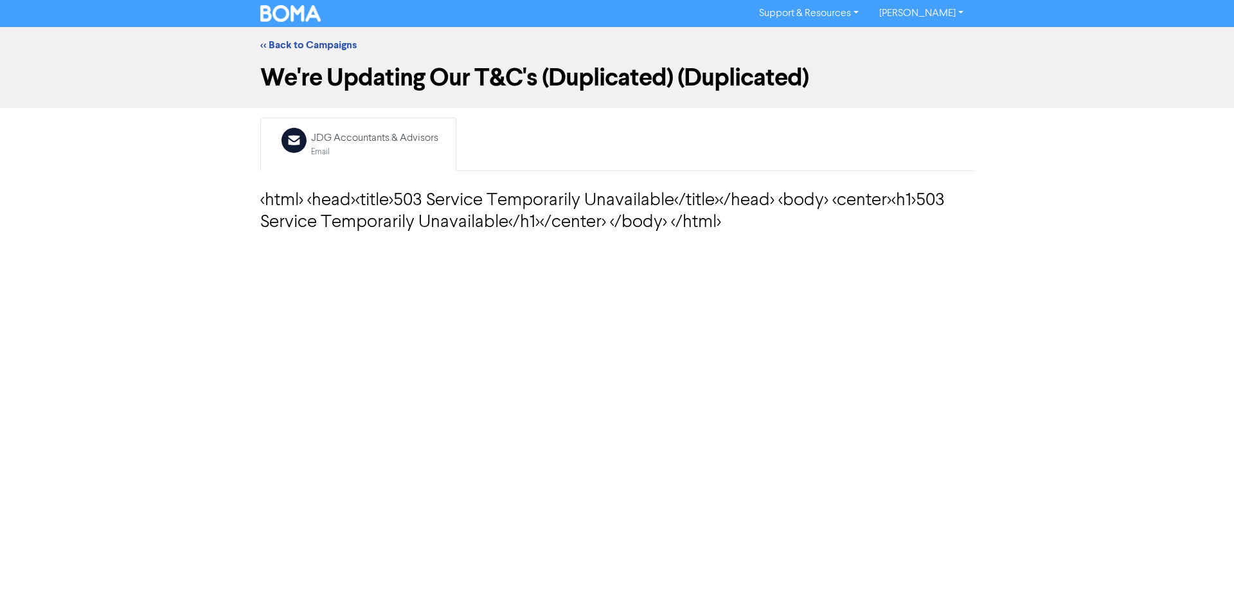
drag, startPoint x: 298, startPoint y: 49, endPoint x: 298, endPoint y: 14, distance: 35.3
click at [299, 49] on link "<< Back to Campaigns" at bounding box center [308, 45] width 96 height 13
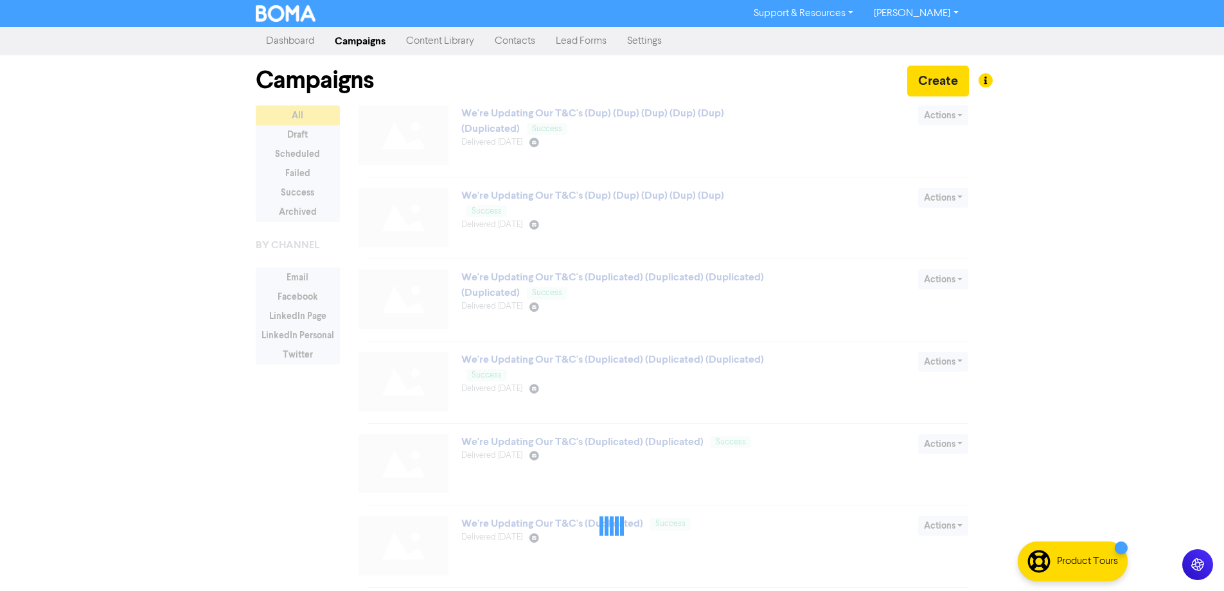
click at [298, 14] on img at bounding box center [286, 13] width 60 height 17
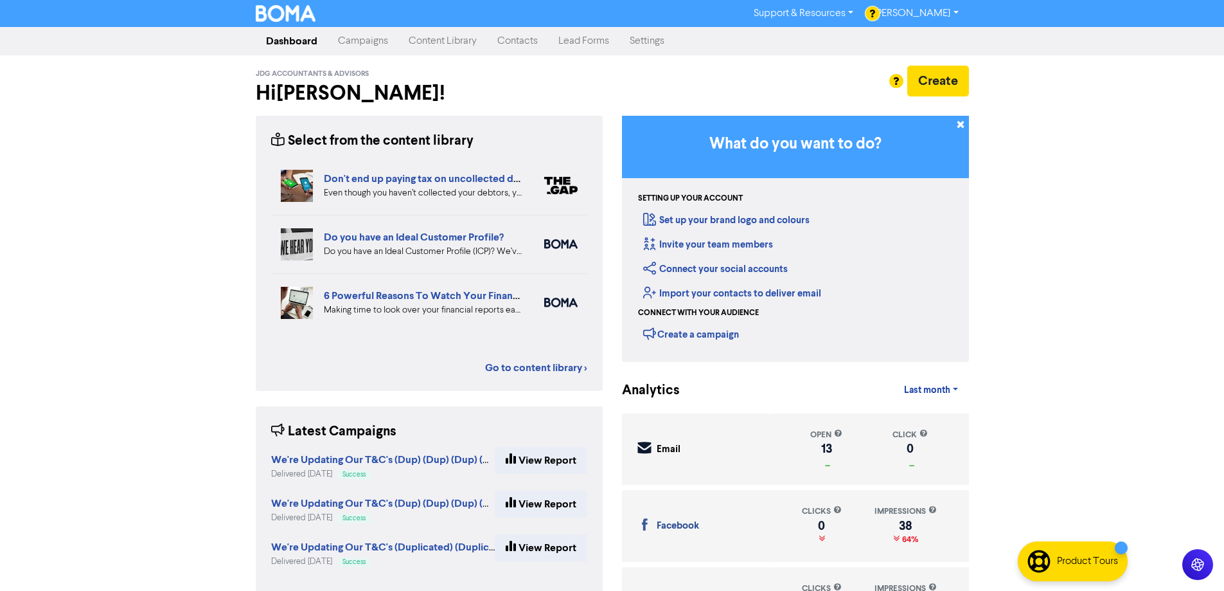
click at [366, 45] on link "Campaigns" at bounding box center [363, 41] width 71 height 26
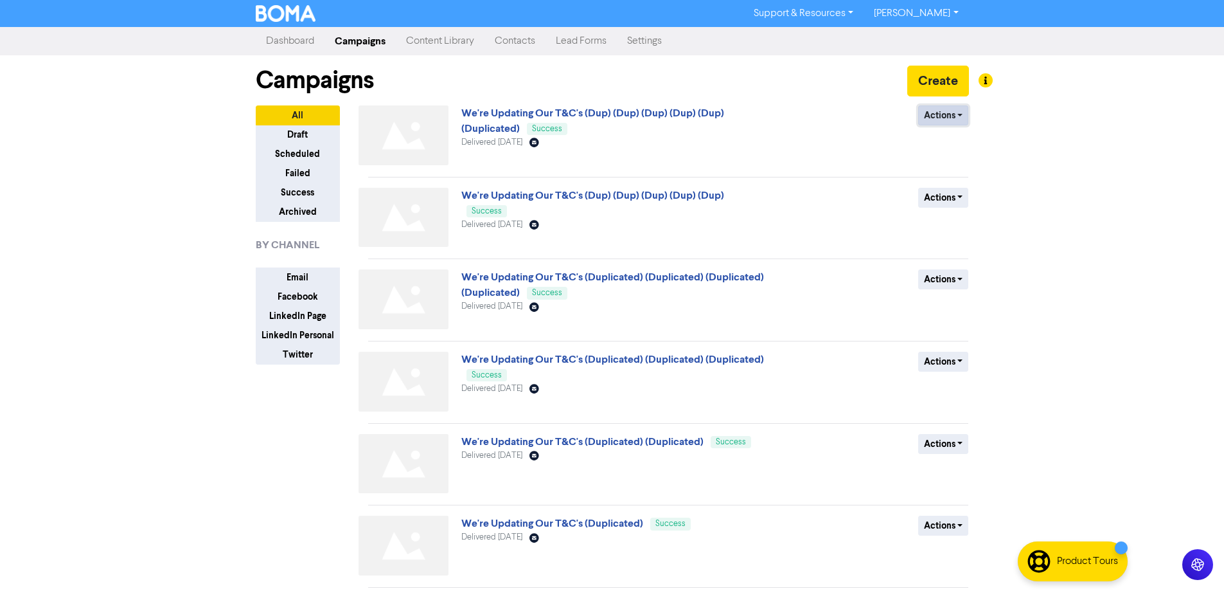
click at [955, 115] on button "Actions" at bounding box center [943, 115] width 51 height 20
click at [954, 148] on button "Duplicate" at bounding box center [970, 142] width 102 height 21
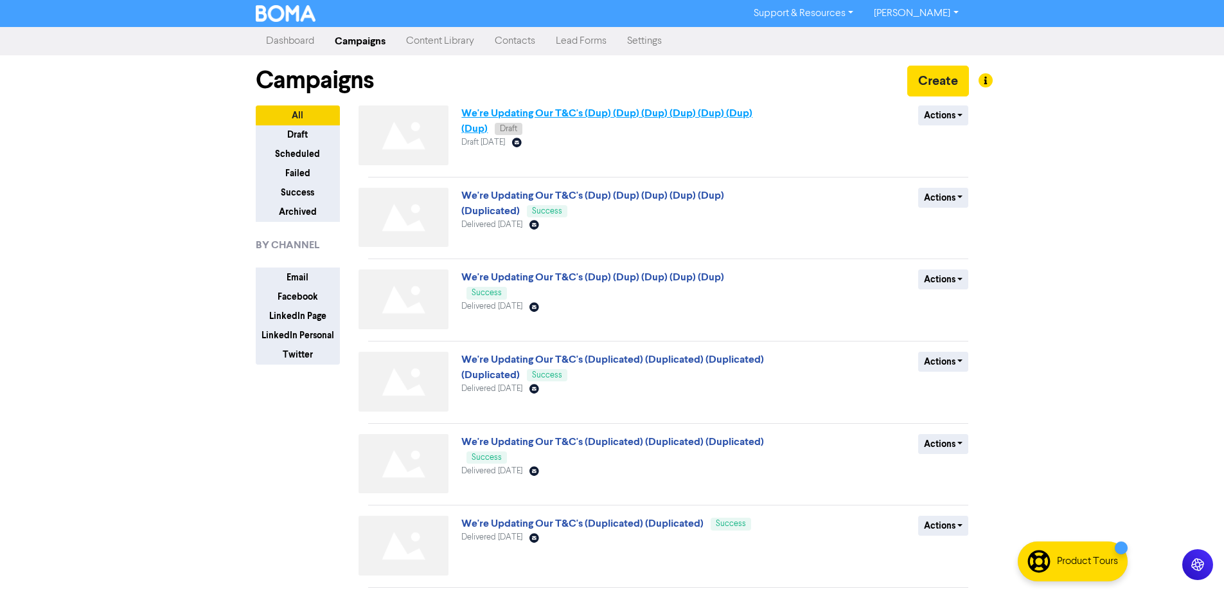
click at [564, 114] on link "We're Updating Our T&C's (Dup) (Dup) (Dup) (Dup) (Dup) (Dup) (Dup)" at bounding box center [606, 121] width 291 height 28
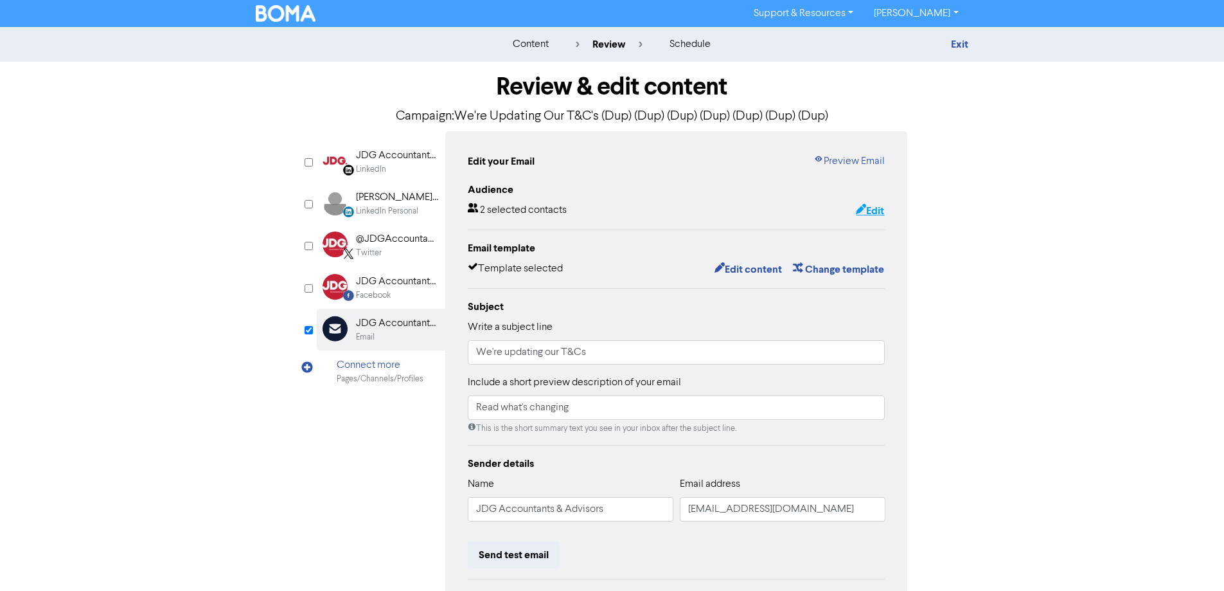
click at [869, 211] on button "Edit" at bounding box center [870, 210] width 30 height 17
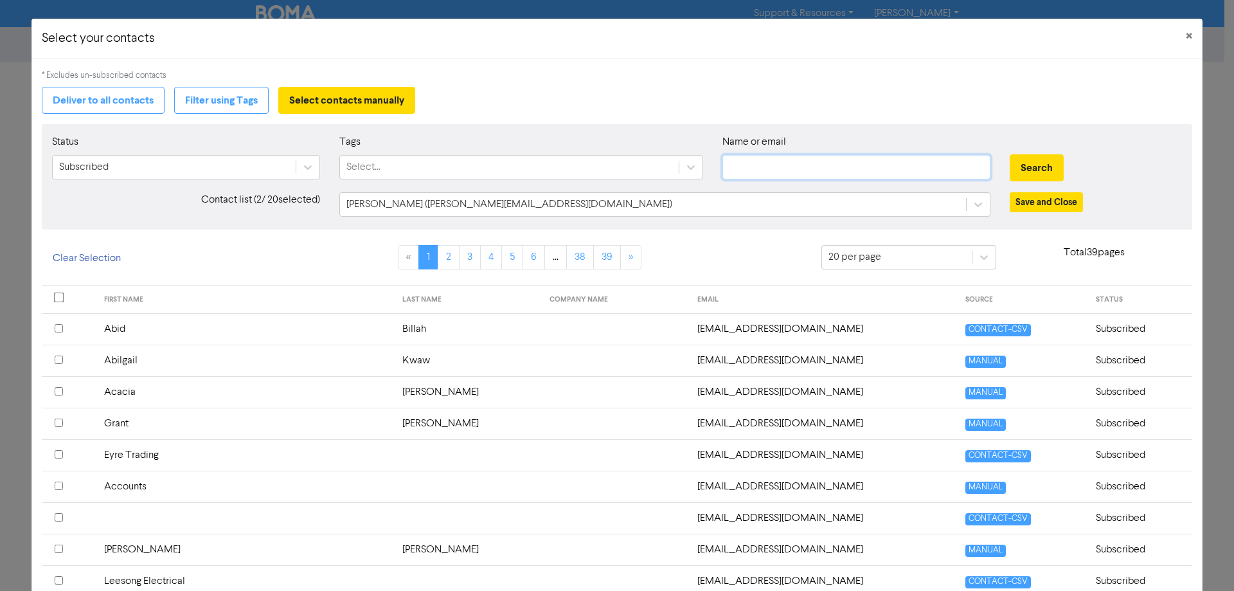
click at [762, 170] on input "text" at bounding box center [856, 167] width 268 height 24
type input "maria"
click at [1010, 154] on button "Search" at bounding box center [1037, 167] width 54 height 27
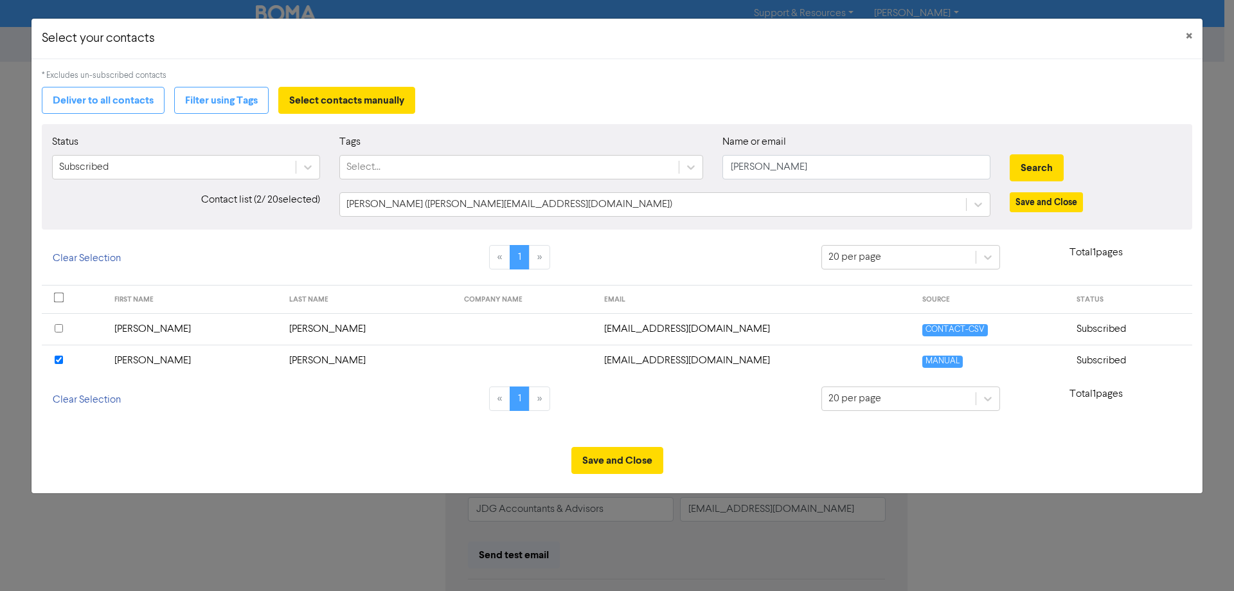
click at [55, 358] on input "checkbox" at bounding box center [59, 359] width 8 height 8
click at [616, 467] on button "Save and Close" at bounding box center [617, 460] width 92 height 27
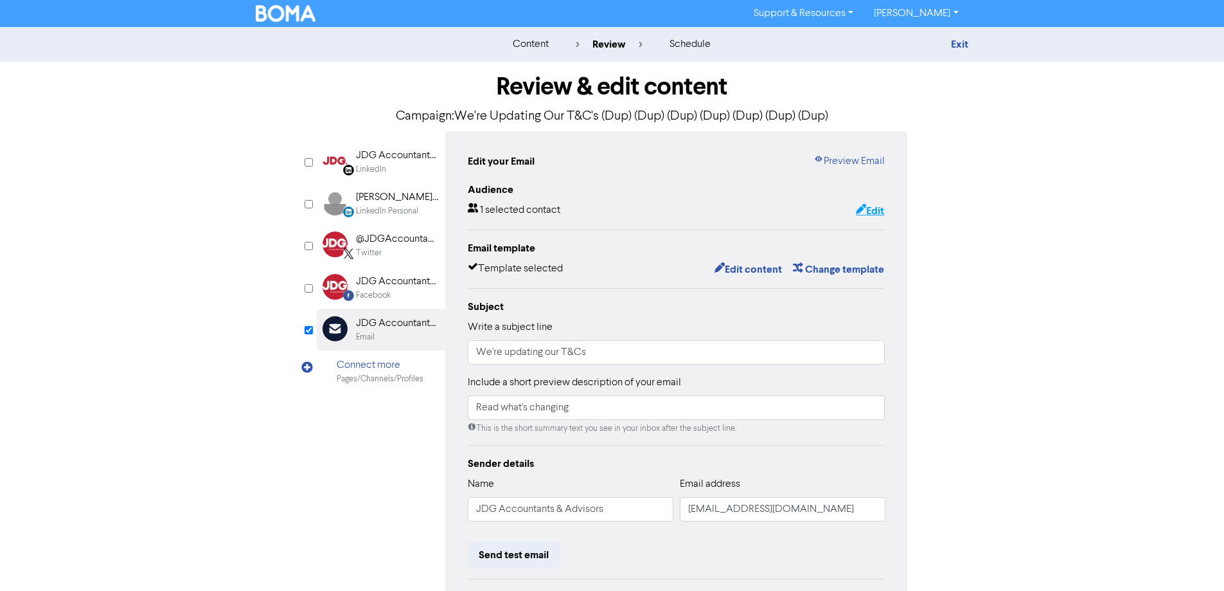
click at [879, 210] on button "Edit" at bounding box center [870, 210] width 30 height 17
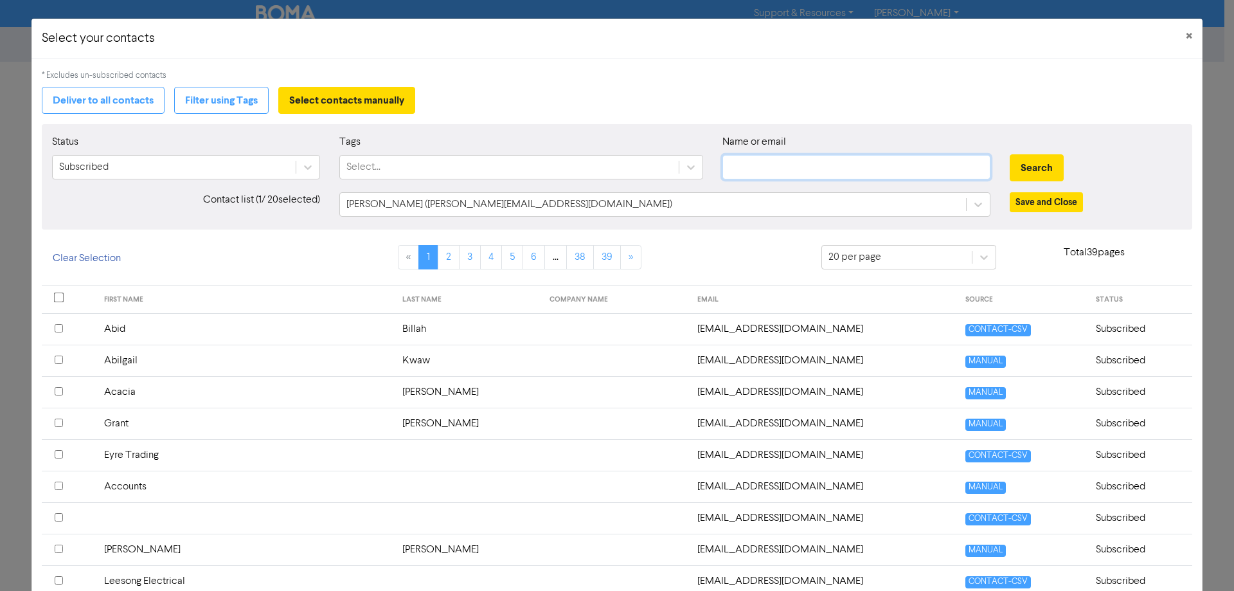
click at [744, 167] on input "text" at bounding box center [856, 167] width 268 height 24
click at [1010, 154] on button "Search" at bounding box center [1037, 167] width 54 height 27
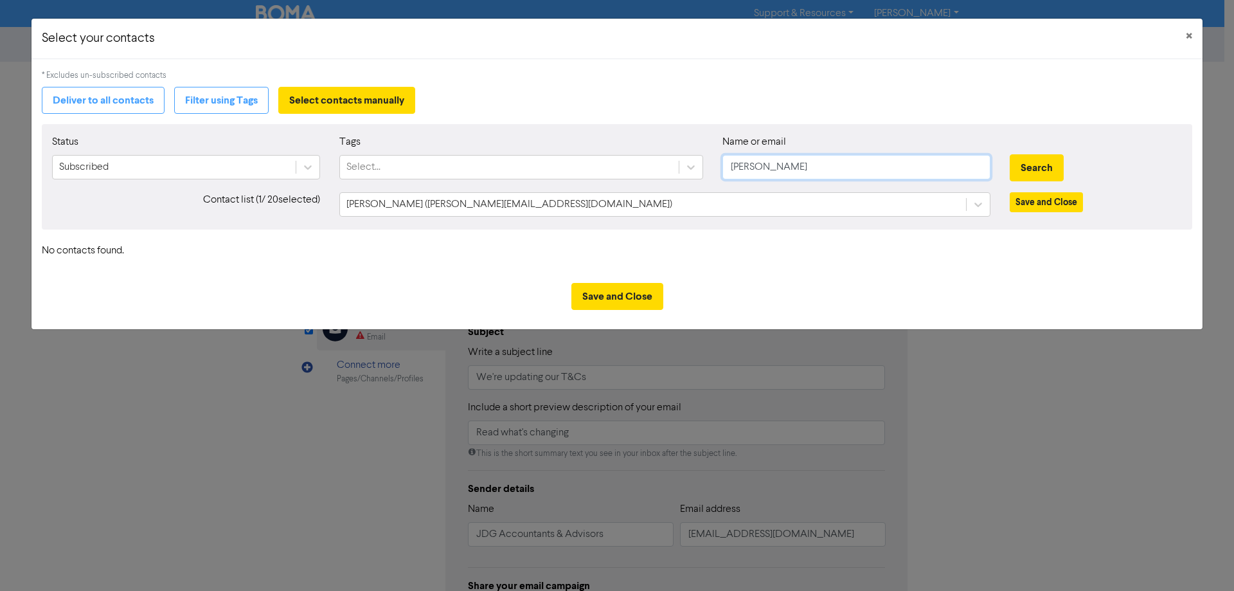
click at [803, 165] on input "ben kooy" at bounding box center [856, 167] width 268 height 24
click at [1010, 154] on button "Search" at bounding box center [1037, 167] width 54 height 27
click at [1026, 166] on button "Search" at bounding box center [1037, 167] width 54 height 27
drag, startPoint x: 797, startPoint y: 165, endPoint x: 603, endPoint y: 168, distance: 194.1
click at [613, 177] on div "Status Subscribed Tags Select... Name or email ben kooyman Search" at bounding box center [616, 161] width 1149 height 55
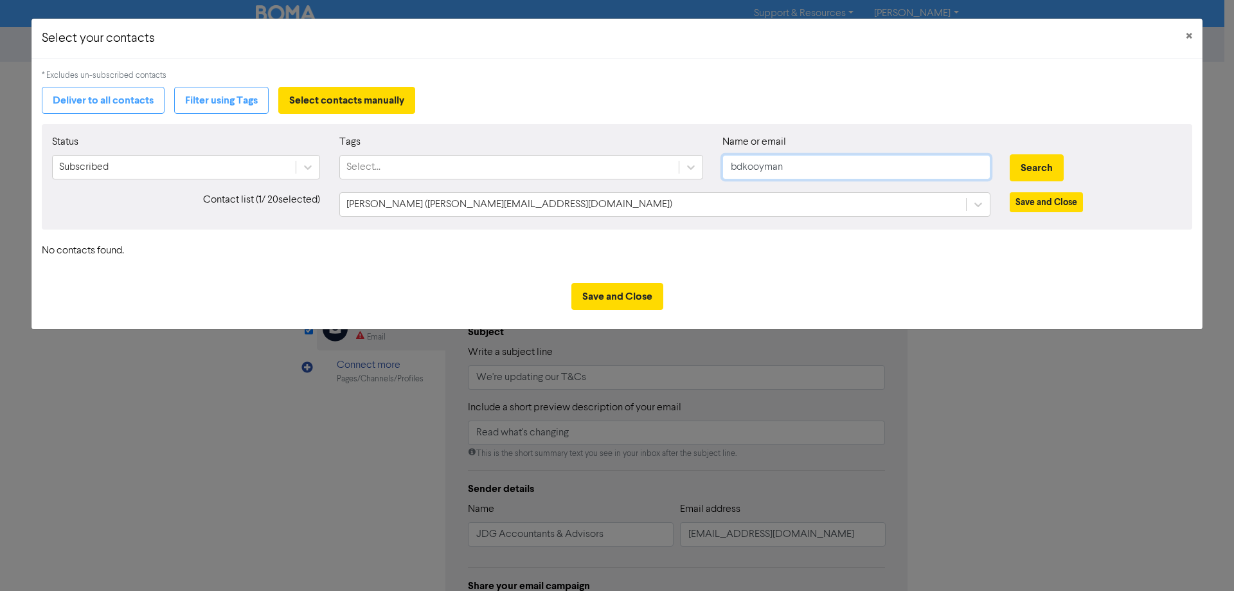
type input "bdkooyman"
click at [1010, 154] on button "Search" at bounding box center [1037, 167] width 54 height 27
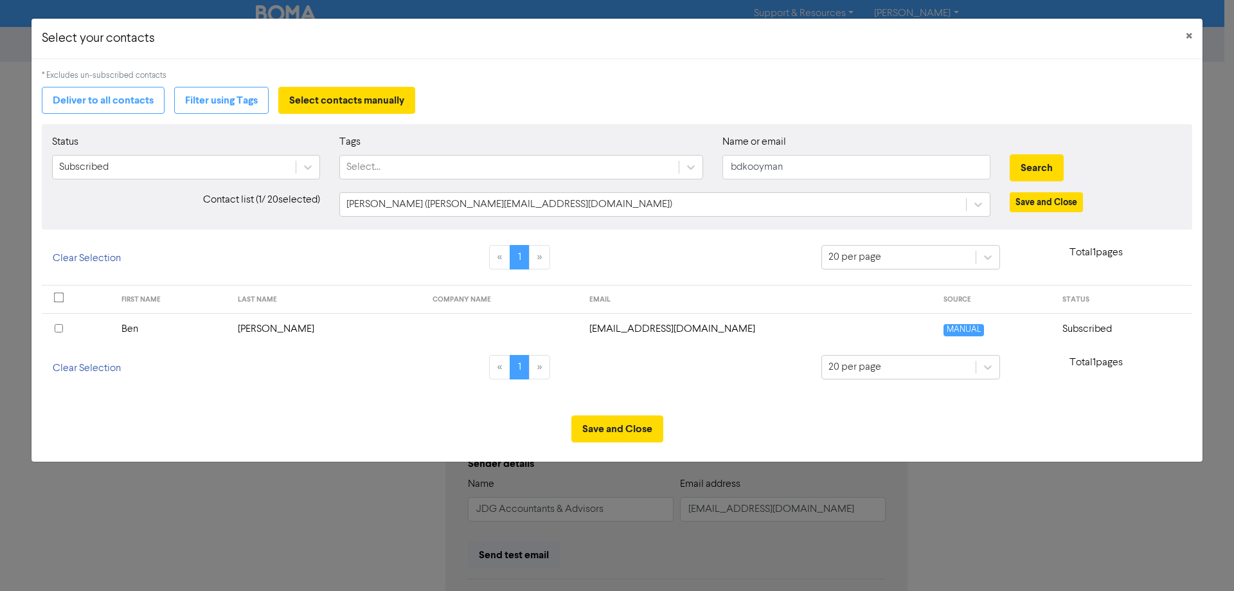
click at [51, 330] on th at bounding box center [78, 328] width 72 height 31
click at [588, 420] on button "Save and Close" at bounding box center [617, 428] width 92 height 27
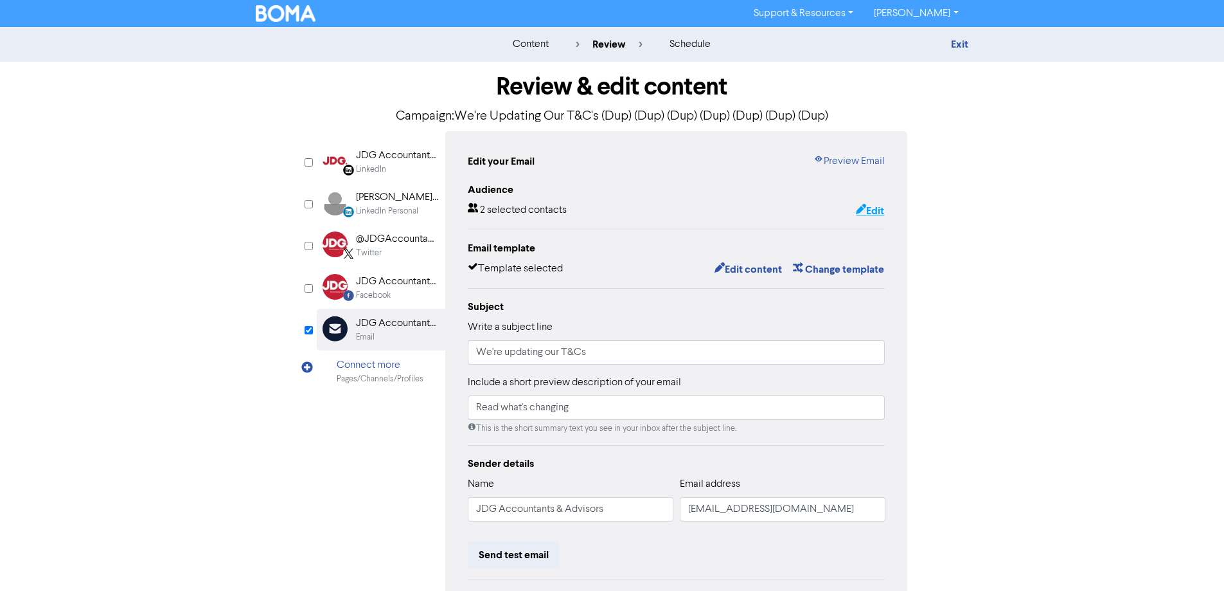
click at [881, 213] on button "Edit" at bounding box center [870, 210] width 30 height 17
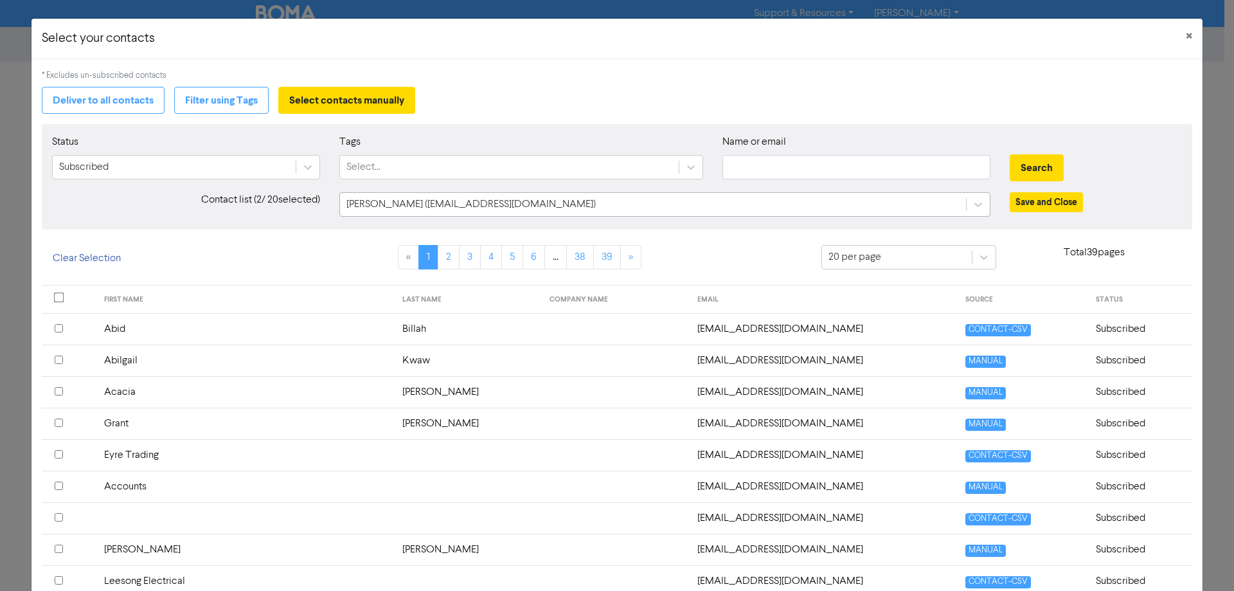
click at [697, 202] on div "Ben Kooyman (bdkooyman@gmail.com)" at bounding box center [653, 204] width 626 height 23
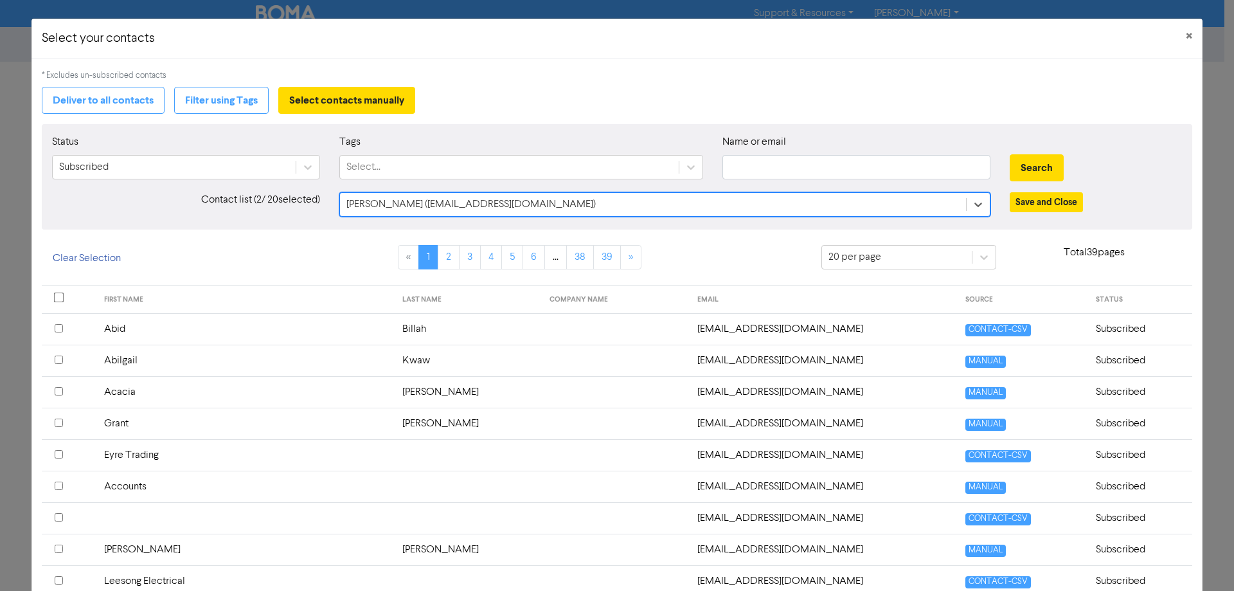
click at [697, 202] on div "Ben Kooyman (bdkooyman@gmail.com)" at bounding box center [653, 204] width 626 height 23
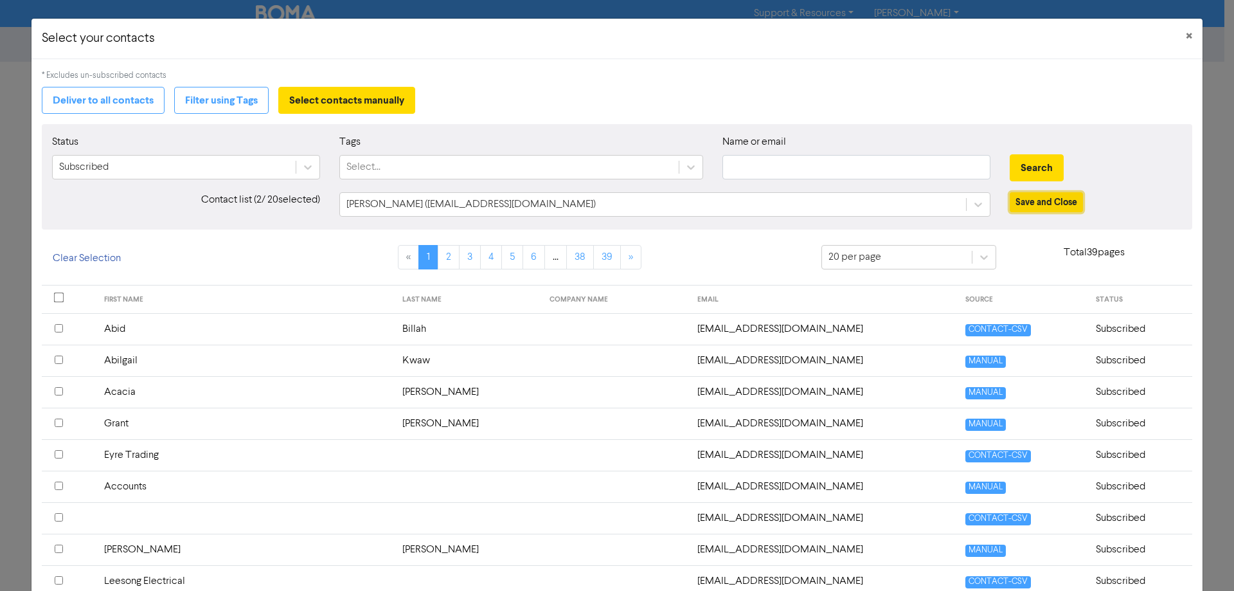
click at [1053, 199] on button "Save and Close" at bounding box center [1046, 202] width 73 height 20
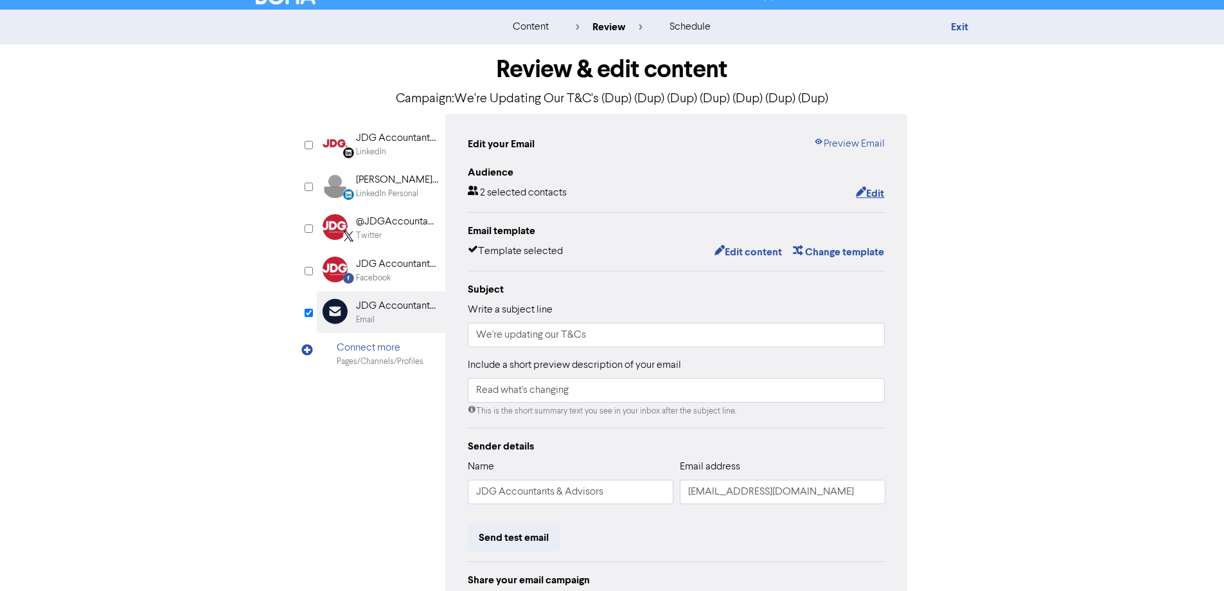
scroll to position [146, 0]
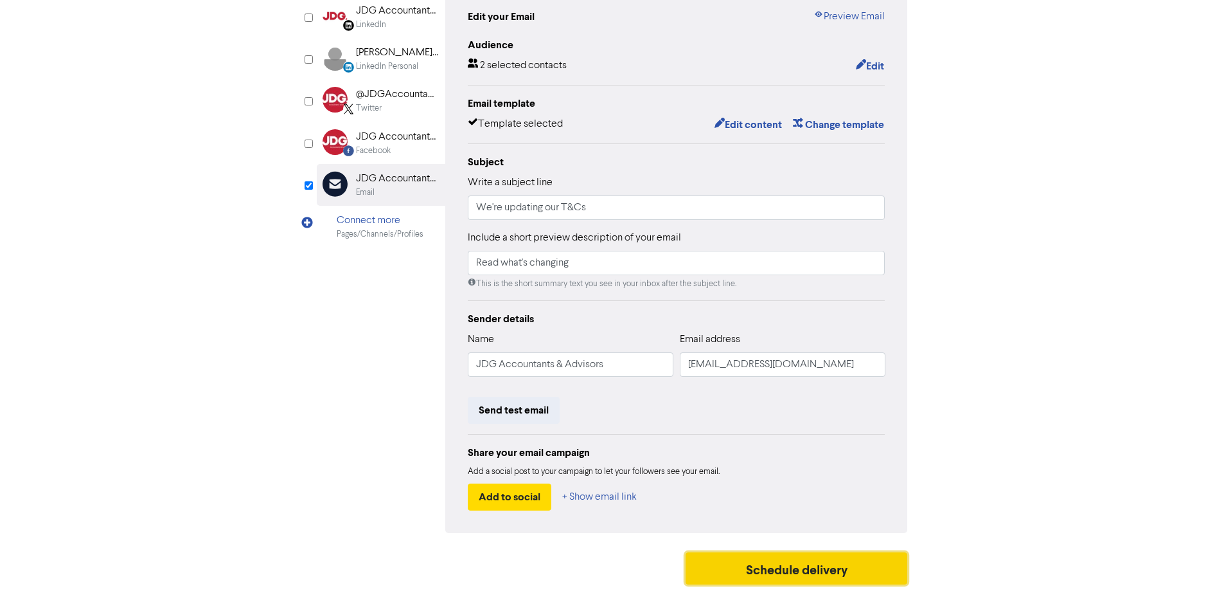
click at [791, 570] on button "Schedule delivery" at bounding box center [797, 568] width 222 height 32
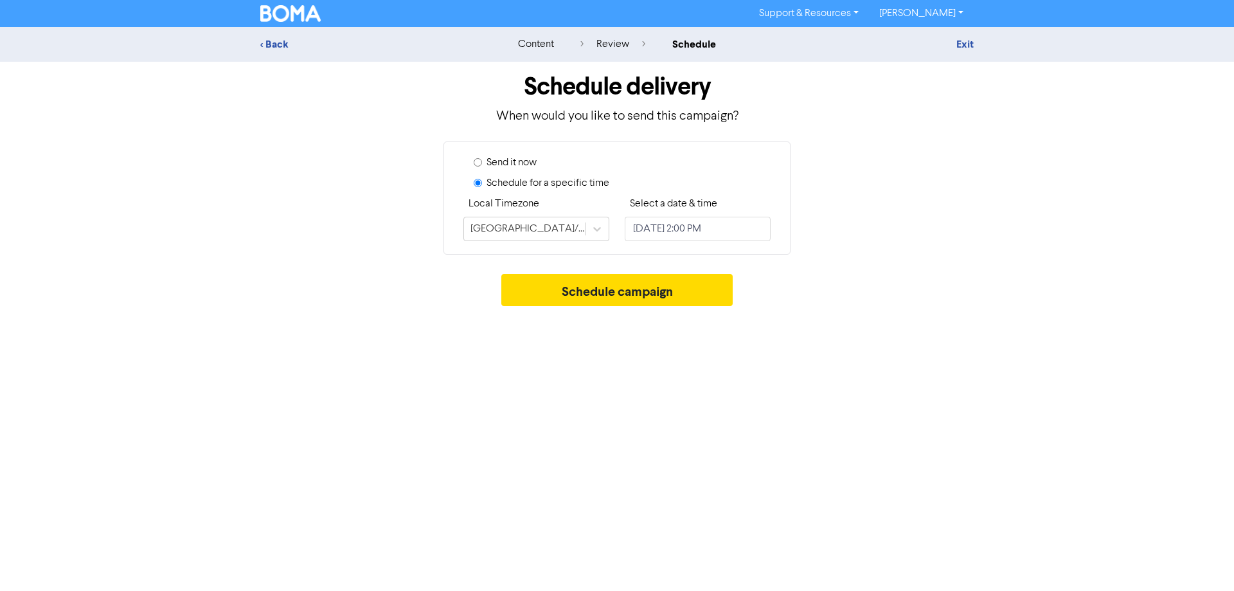
click at [510, 168] on label "Send it now" at bounding box center [512, 162] width 50 height 15
click at [482, 166] on input "Send it now" at bounding box center [478, 162] width 8 height 8
radio input "true"
radio input "false"
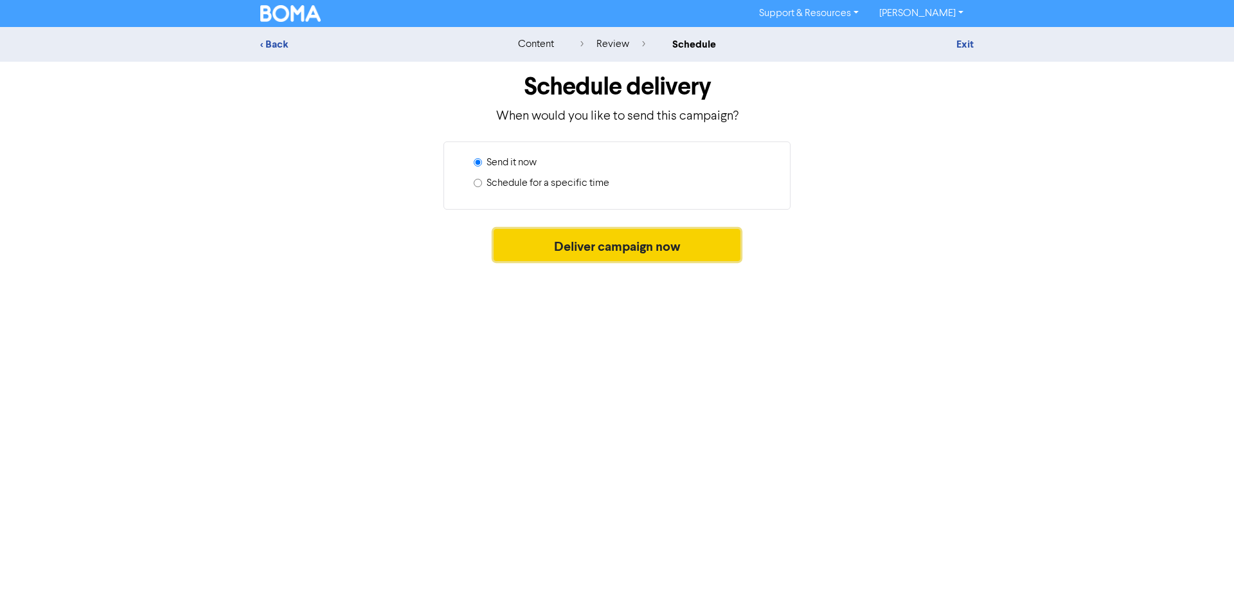
click at [667, 248] on button "Deliver campaign now" at bounding box center [617, 245] width 247 height 32
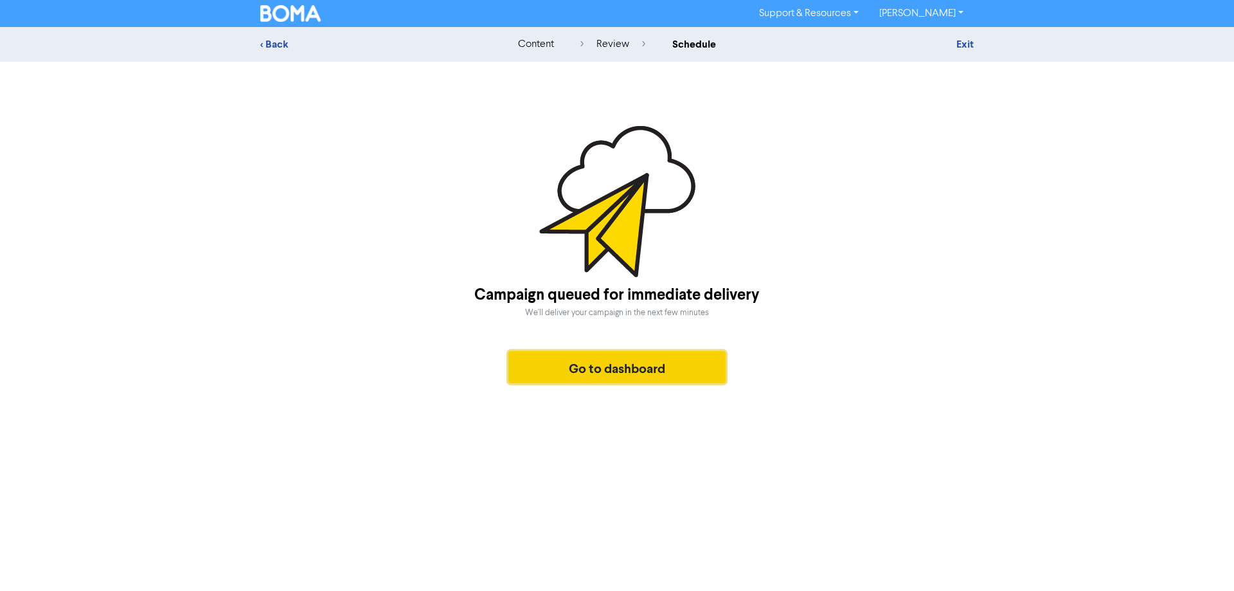
click at [645, 372] on button "Go to dashboard" at bounding box center [616, 367] width 217 height 32
